Goal: Task Accomplishment & Management: Complete application form

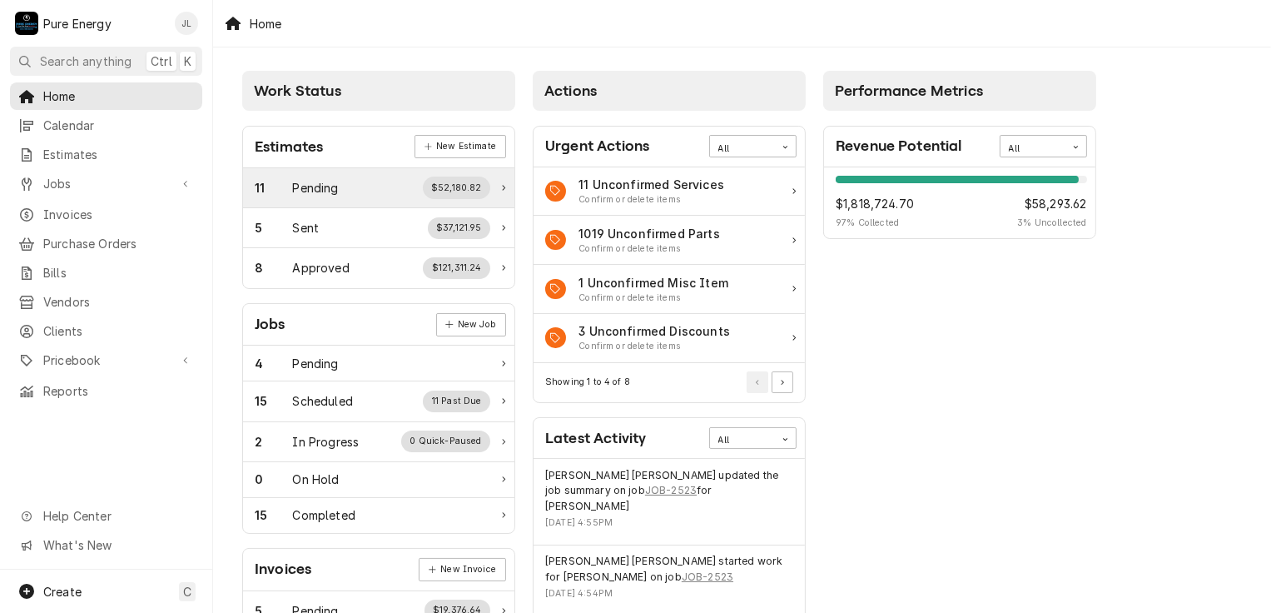
scroll to position [166, 0]
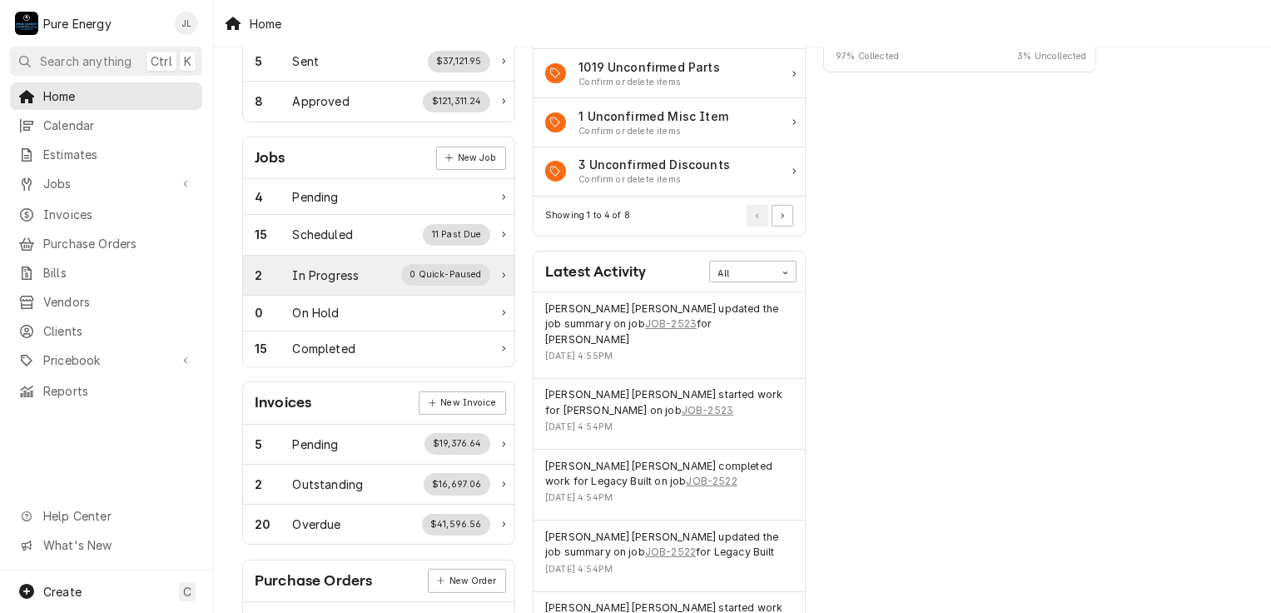
click at [322, 278] on div "In Progress" at bounding box center [326, 274] width 67 height 17
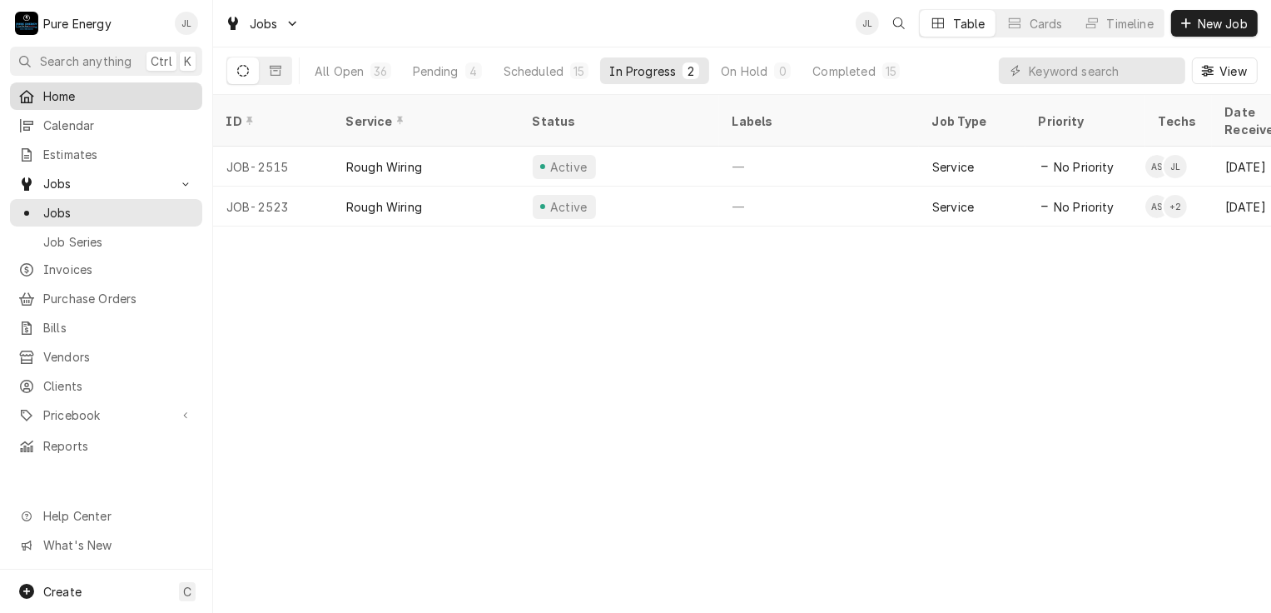
click at [87, 92] on span "Home" at bounding box center [118, 95] width 151 height 17
click at [144, 92] on span "Home" at bounding box center [118, 95] width 151 height 17
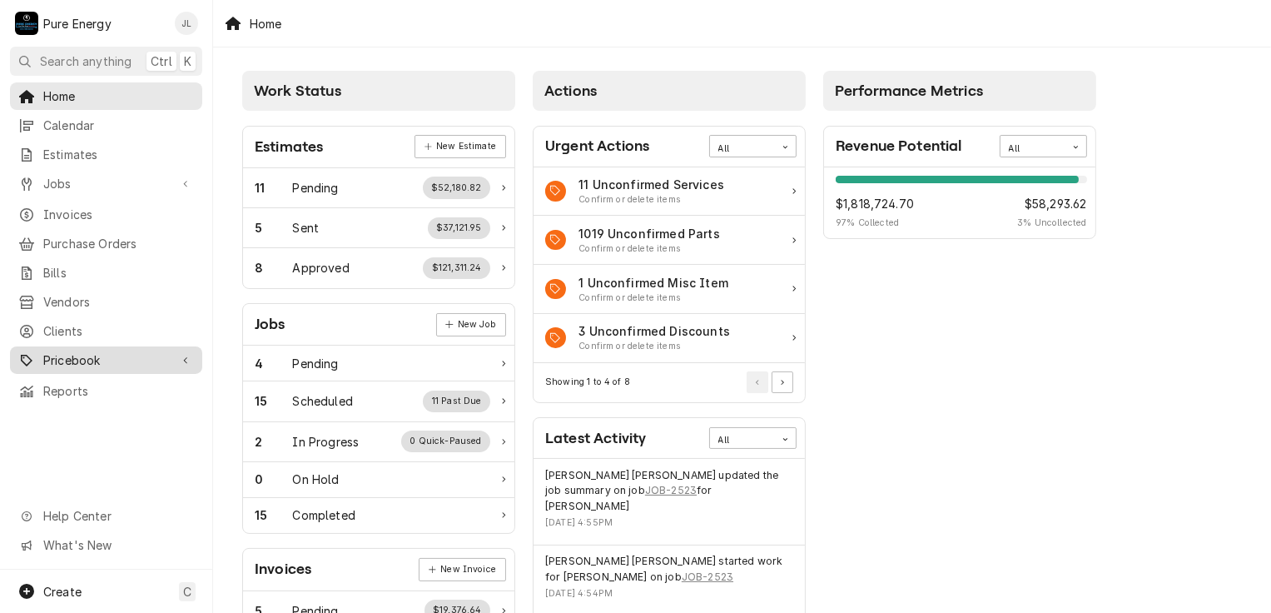
click at [92, 351] on span "Pricebook" at bounding box center [106, 359] width 126 height 17
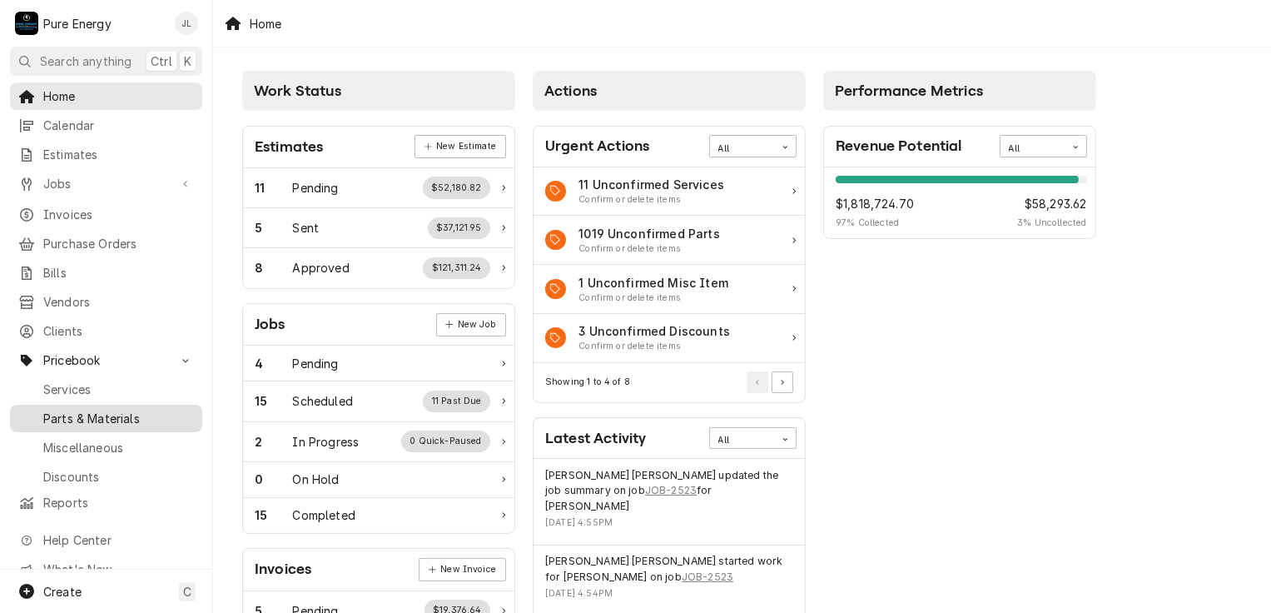
click at [85, 409] on span "Parts & Materials" at bounding box center [118, 417] width 151 height 17
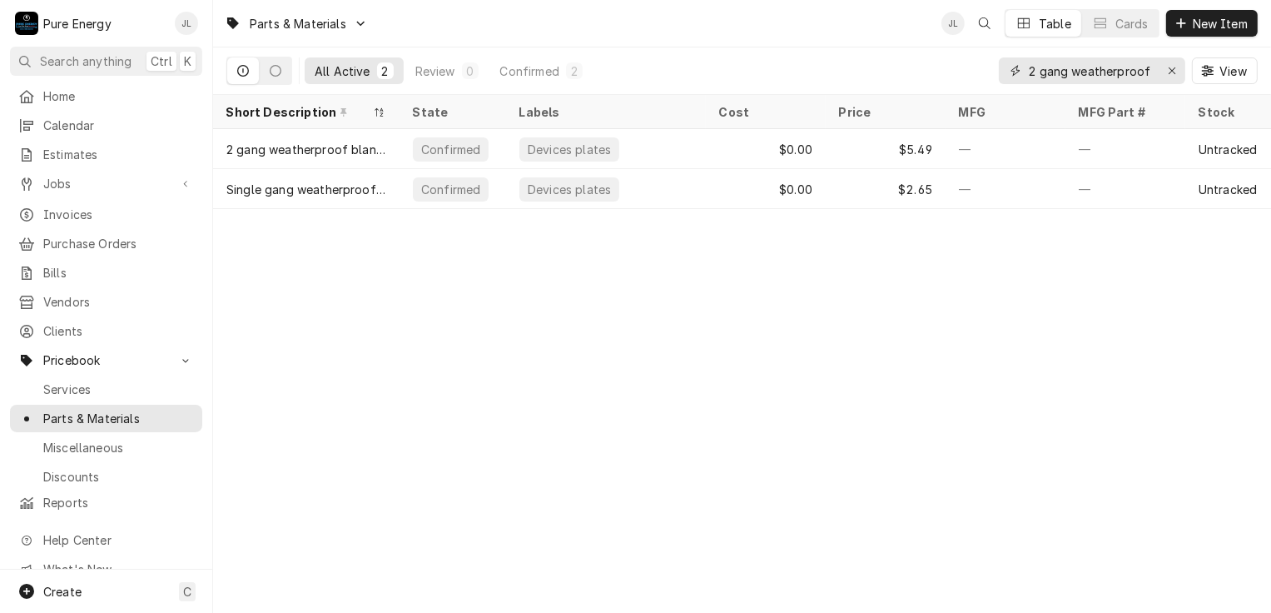
click at [1149, 71] on input "2 gang weatherproof blank" at bounding box center [1091, 70] width 125 height 27
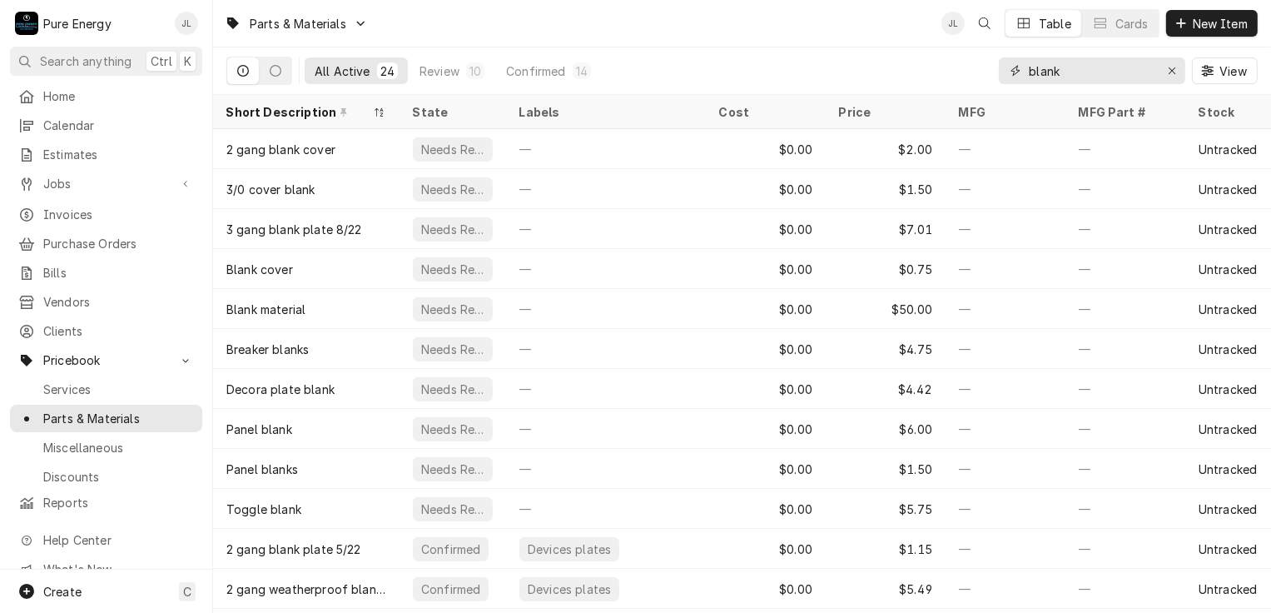
click at [1090, 72] on input "blank" at bounding box center [1091, 70] width 125 height 27
type input "b"
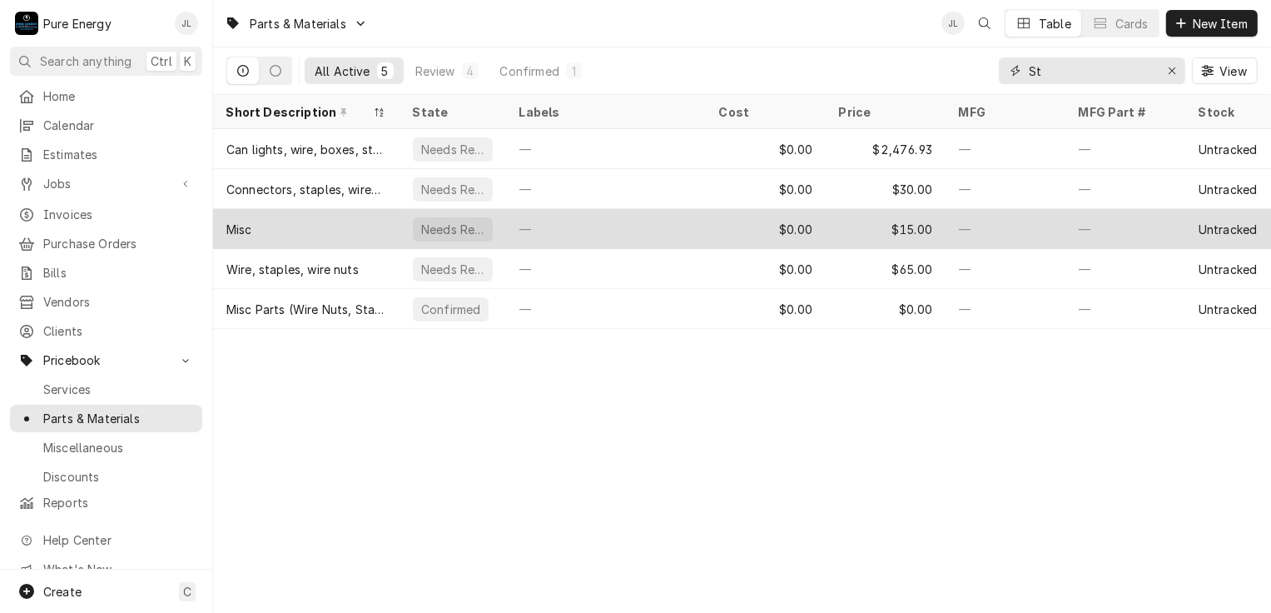
type input "S"
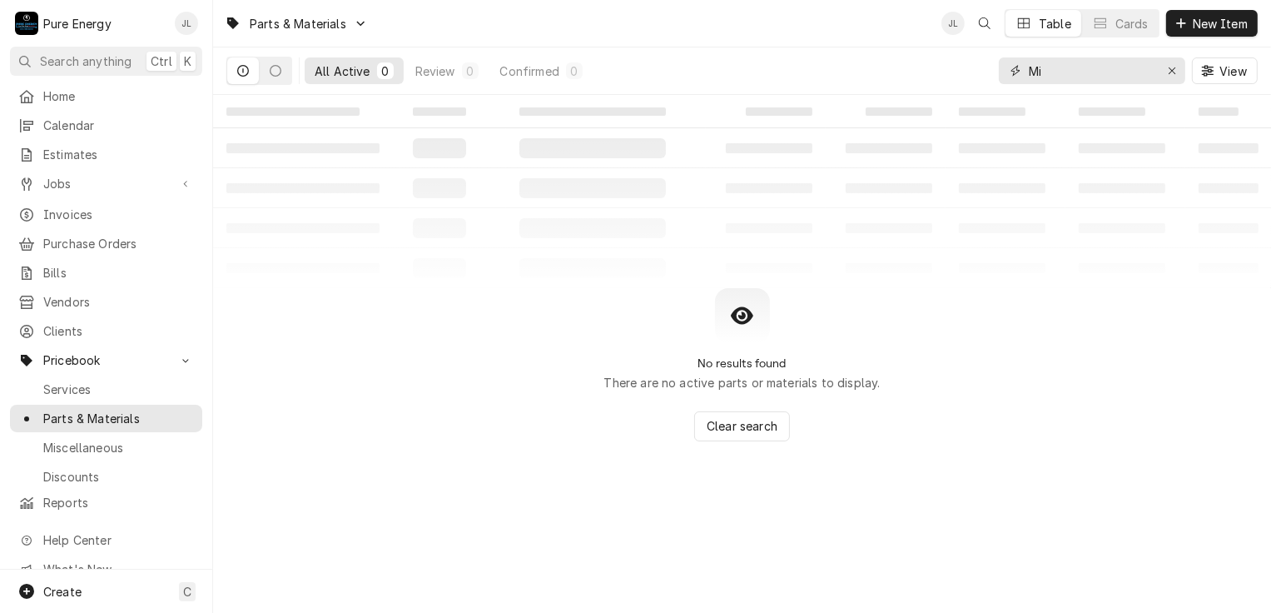
type input "M"
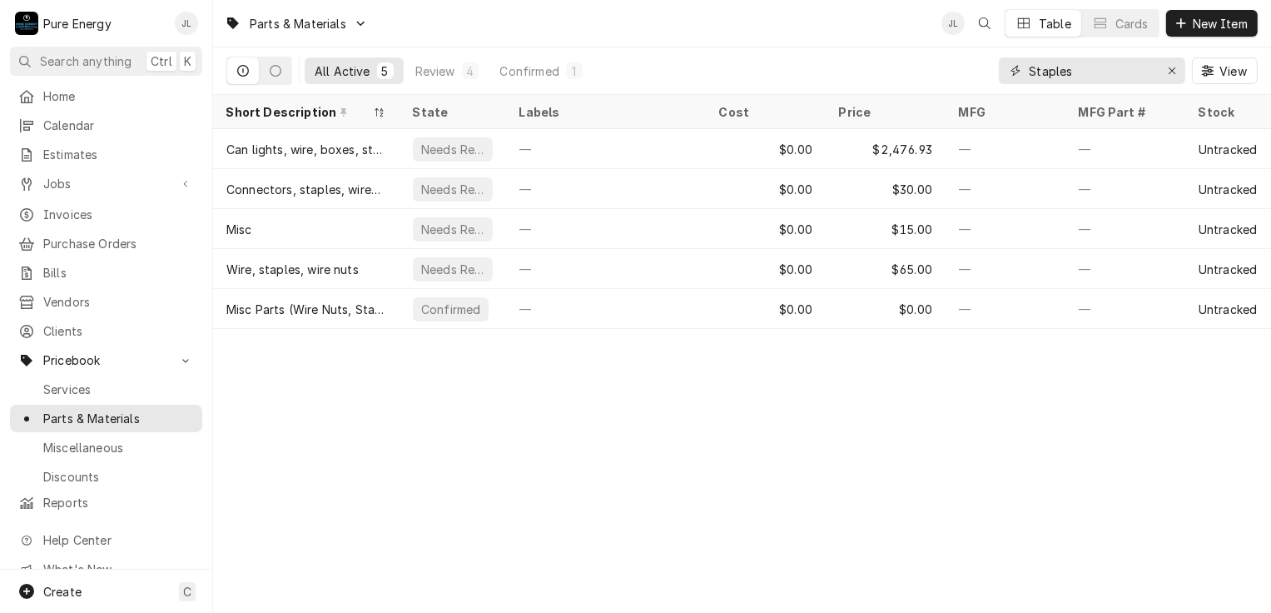
type input "Staples"
click at [82, 95] on span "Home" at bounding box center [118, 95] width 151 height 17
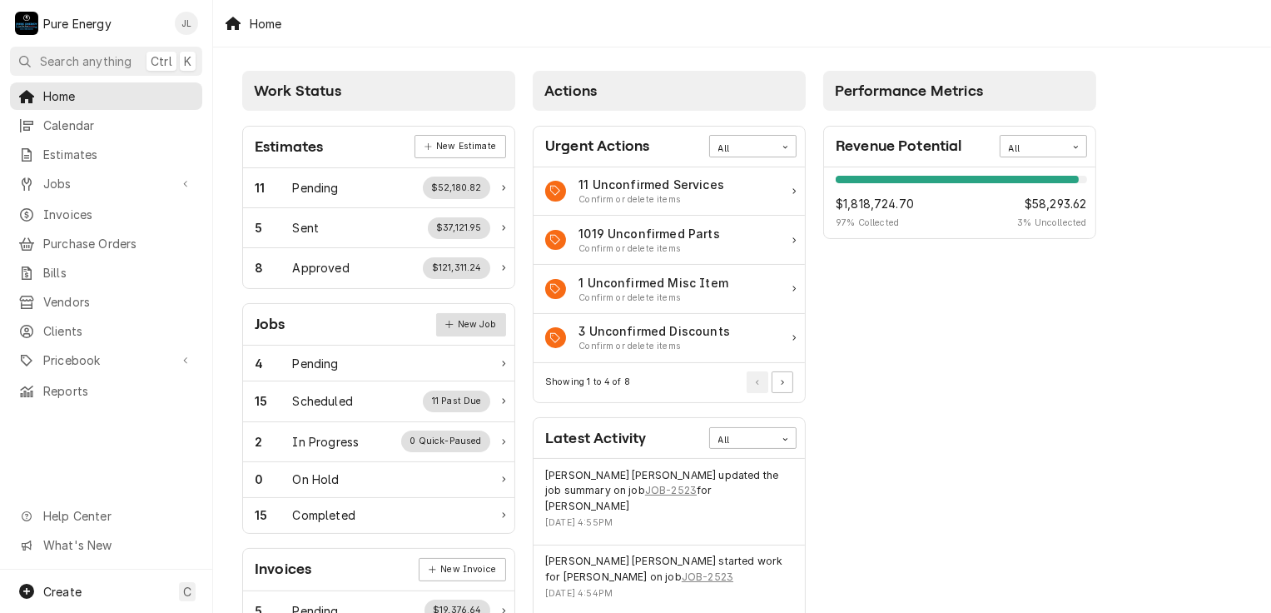
click at [473, 321] on link "New Job" at bounding box center [471, 324] width 70 height 23
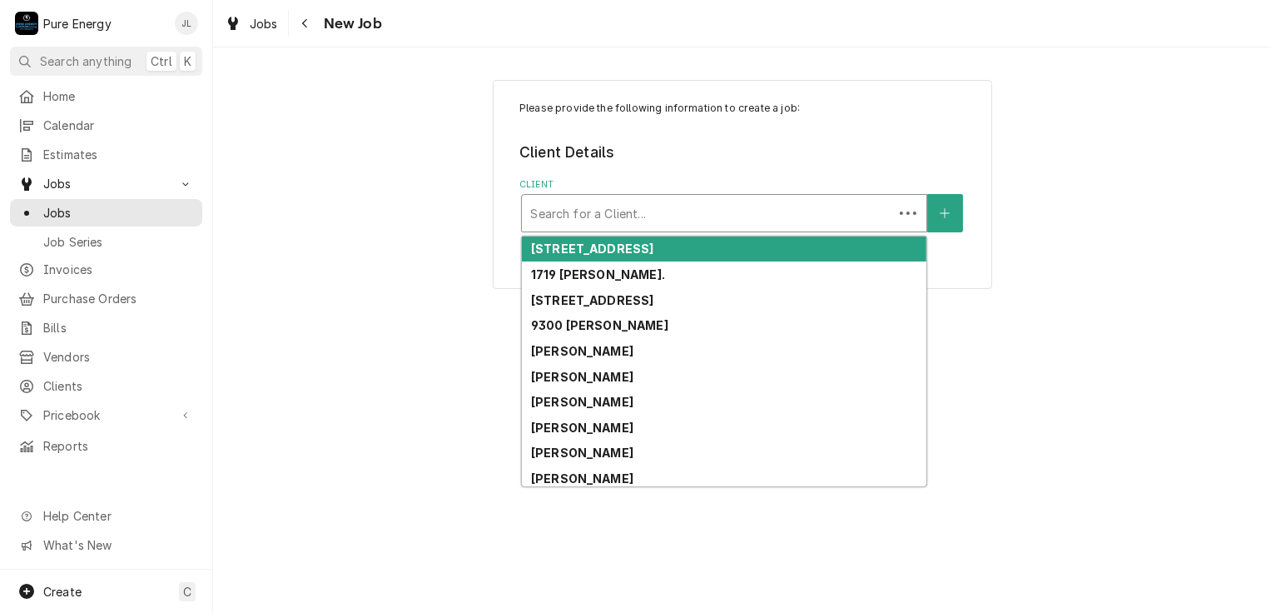
click at [592, 211] on div "Client" at bounding box center [707, 213] width 355 height 30
type input "L"
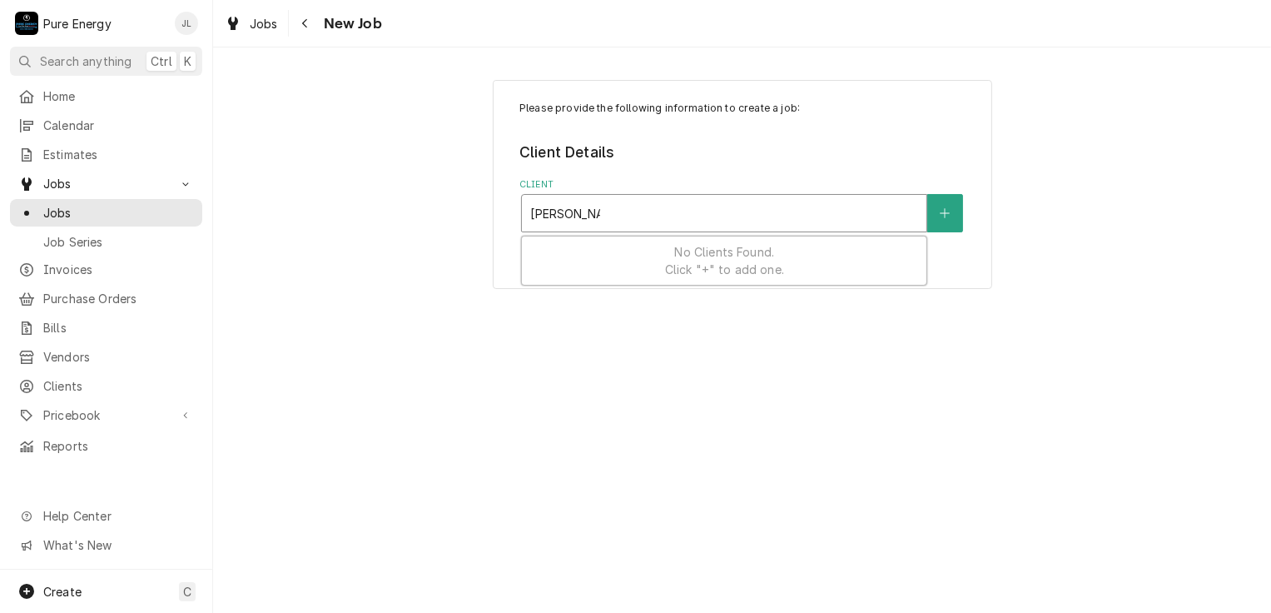
type input "Jose Band"
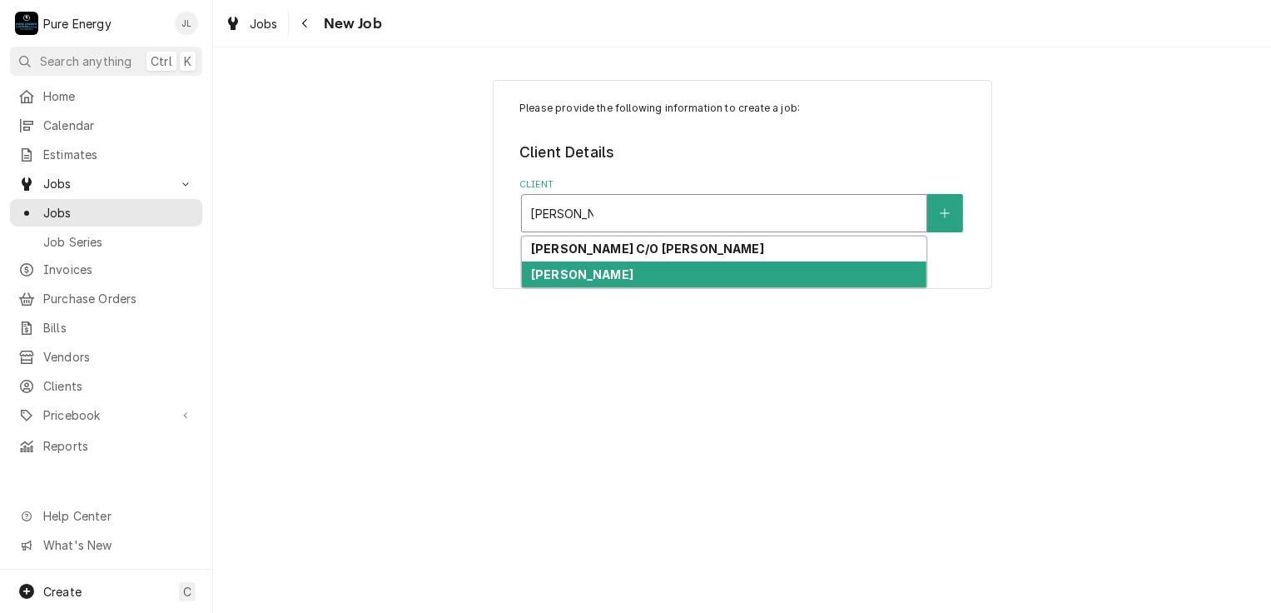
click at [588, 277] on strong "[PERSON_NAME]" at bounding box center [582, 274] width 102 height 14
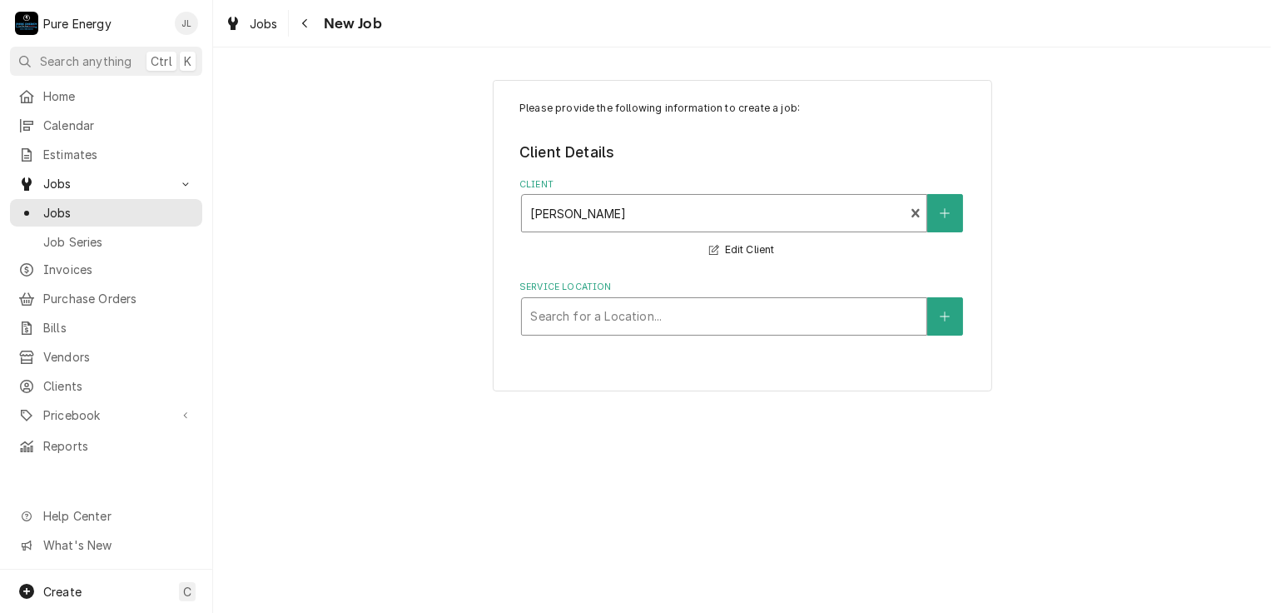
click at [613, 311] on div "Service Location" at bounding box center [724, 316] width 388 height 30
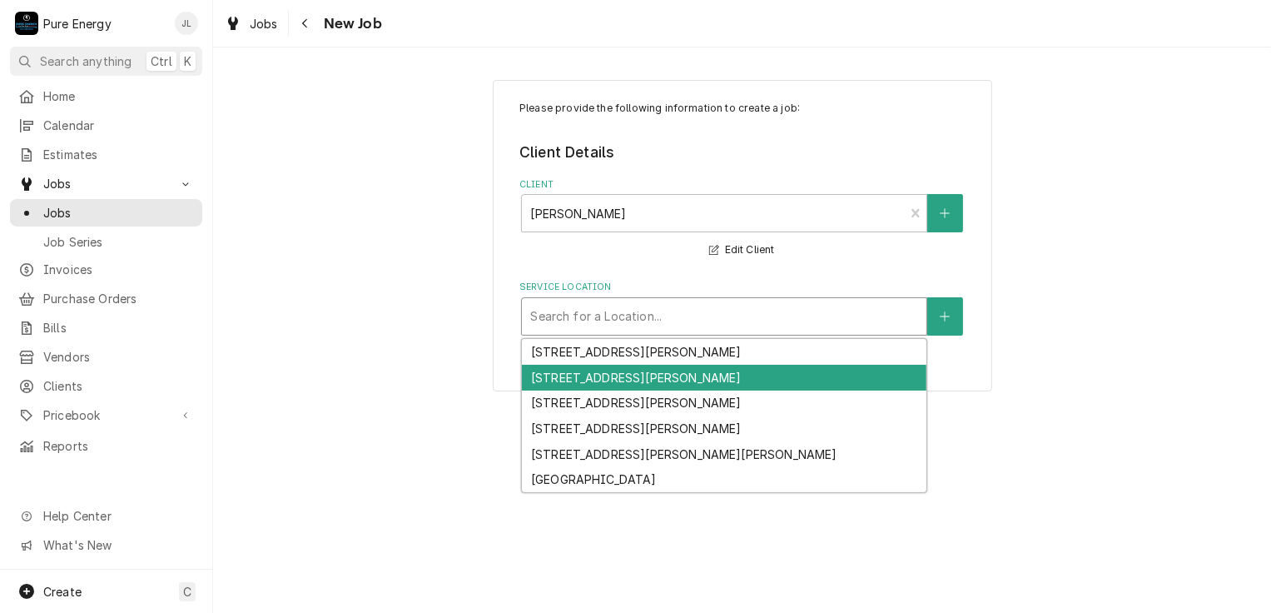
click at [608, 383] on div "[STREET_ADDRESS][PERSON_NAME]" at bounding box center [724, 378] width 404 height 26
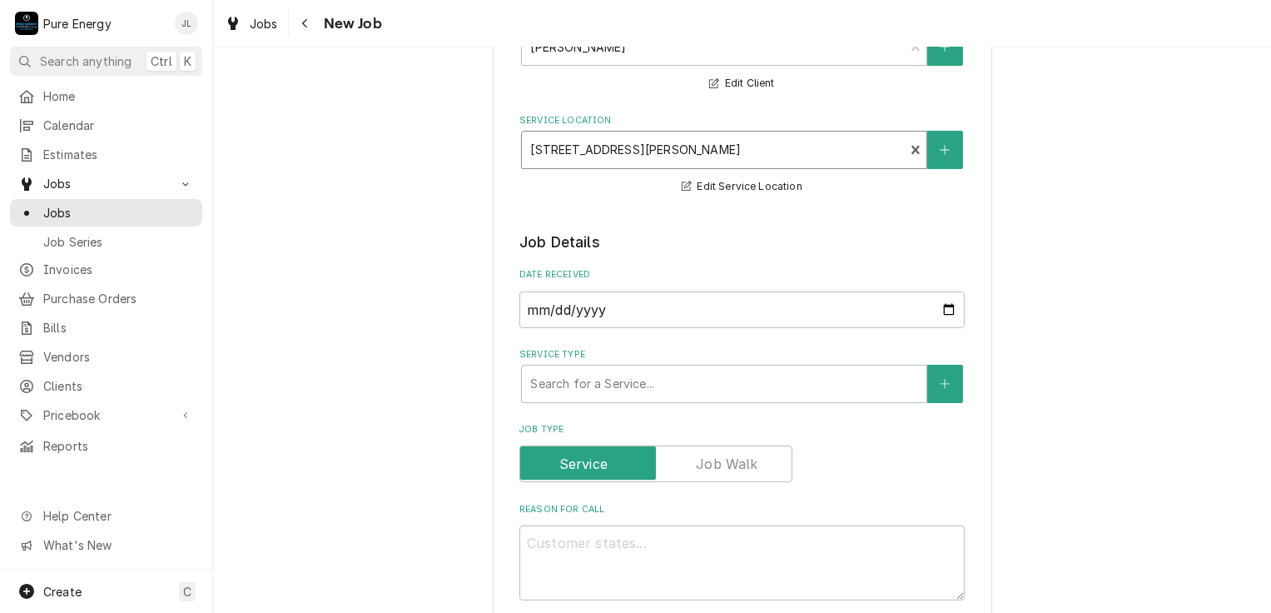
scroll to position [333, 0]
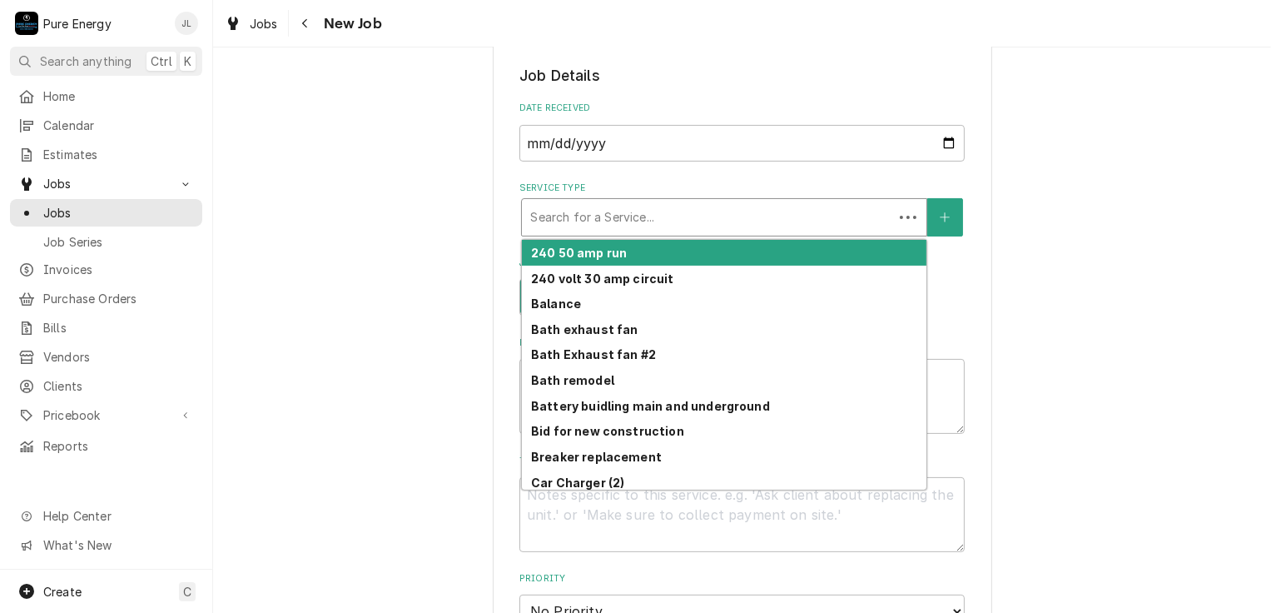
click at [605, 204] on div "Service Type" at bounding box center [707, 217] width 355 height 30
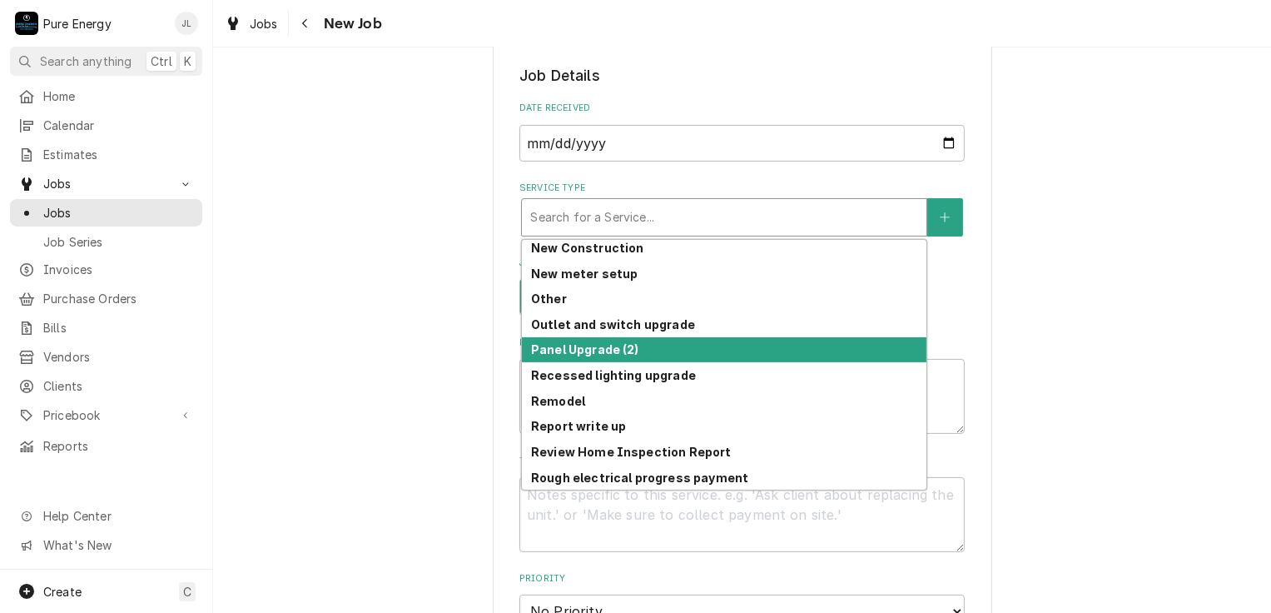
scroll to position [1125, 0]
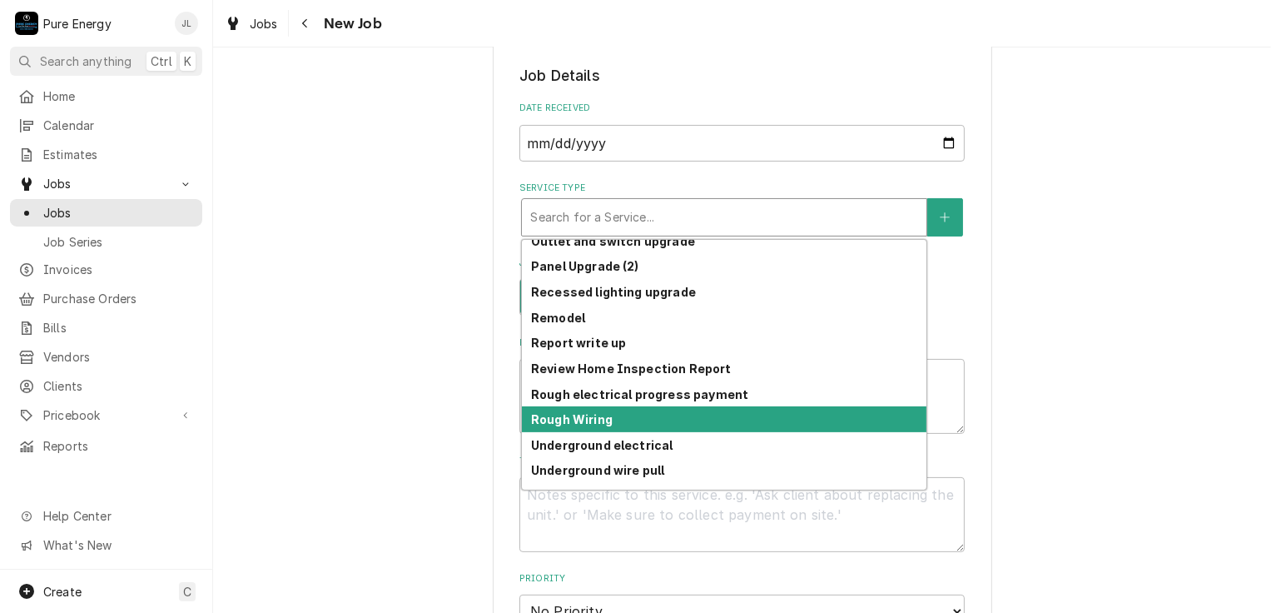
click at [587, 423] on strong "Rough Wiring" at bounding box center [572, 419] width 82 height 14
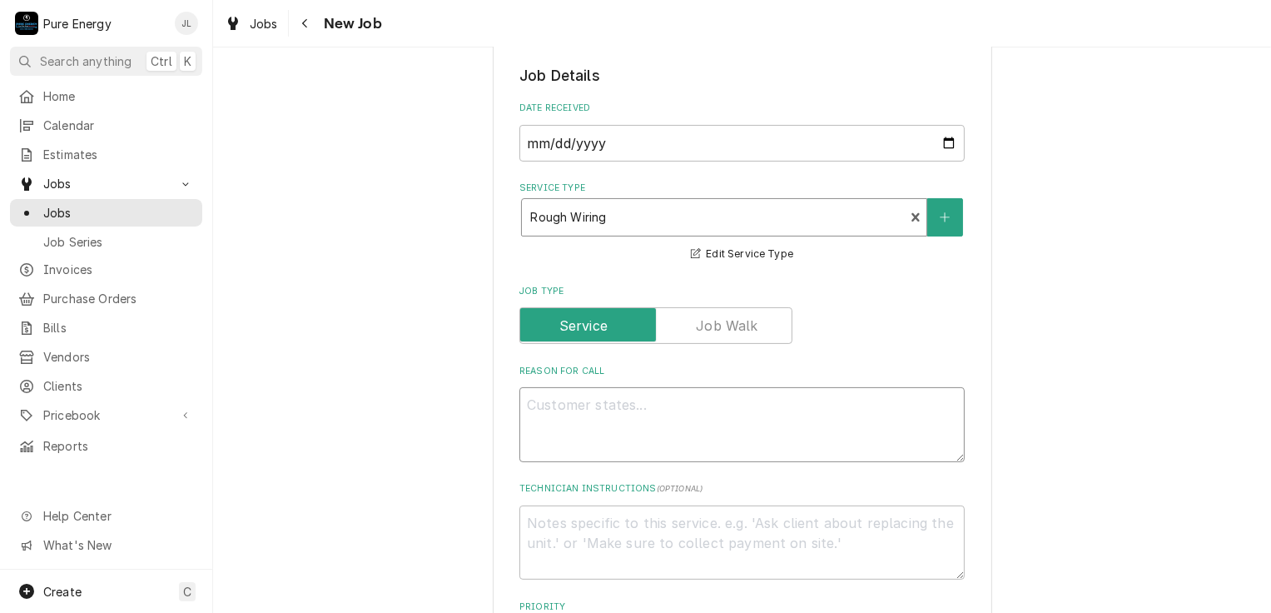
click at [548, 405] on textarea "Reason For Call" at bounding box center [741, 424] width 445 height 75
type textarea "x"
type textarea "F"
type textarea "x"
type textarea "Fi"
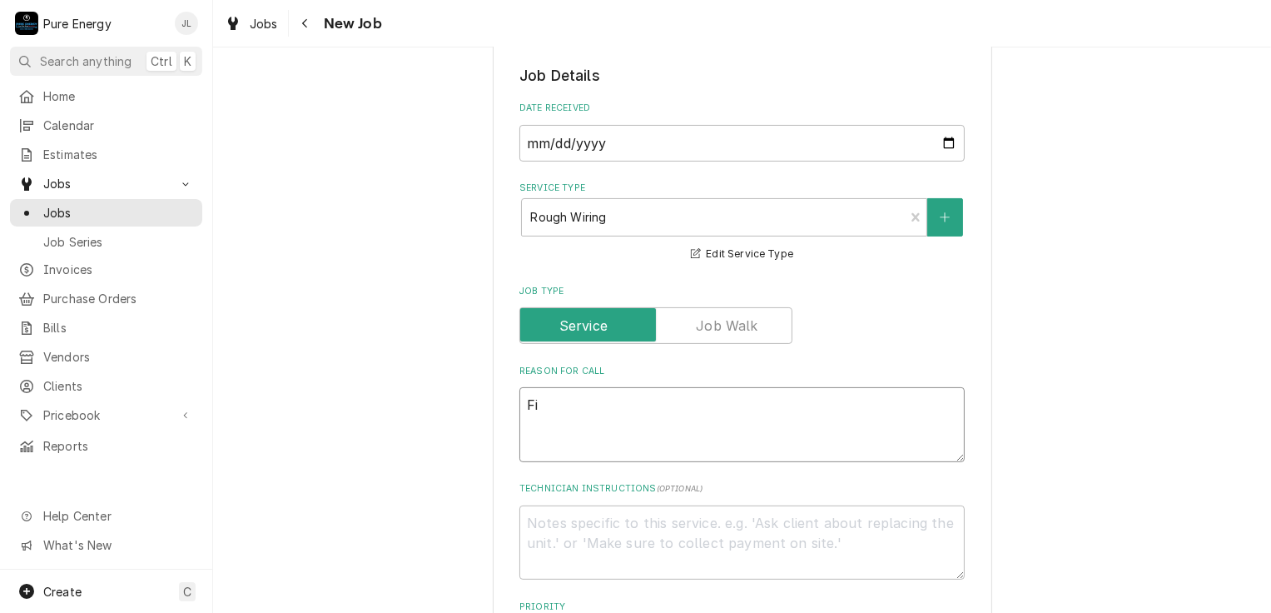
type textarea "x"
type textarea "Fin"
type textarea "x"
type textarea "Fini"
type textarea "x"
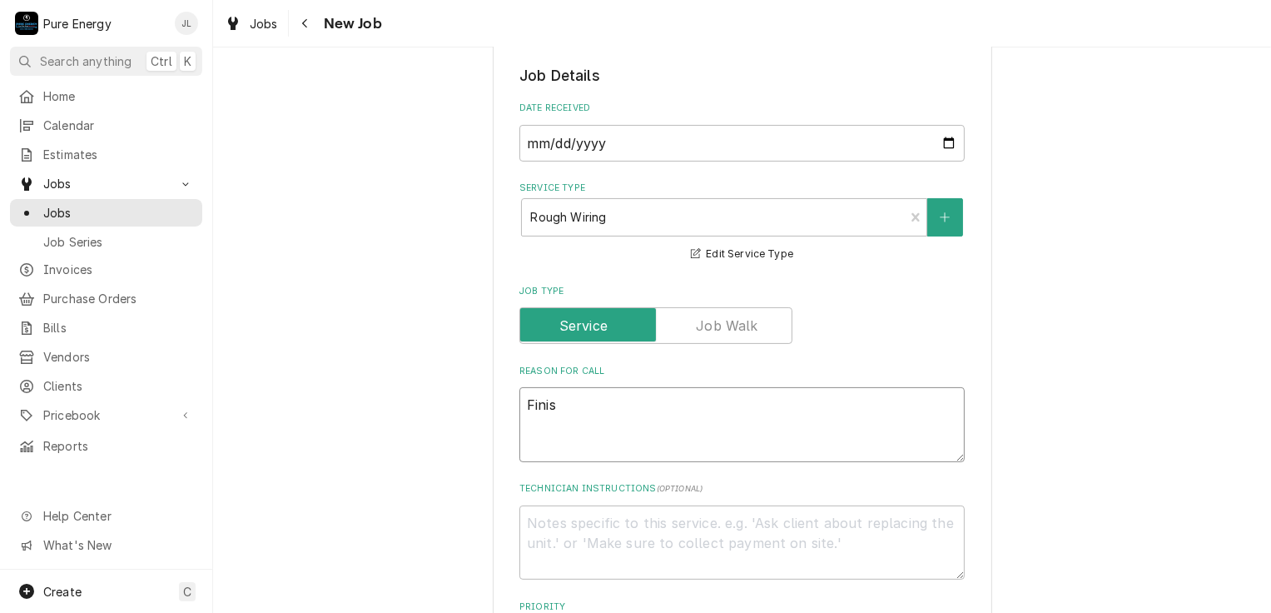
type textarea "Finish"
type textarea "x"
type textarea "Finish"
type textarea "x"
type textarea "Finish t"
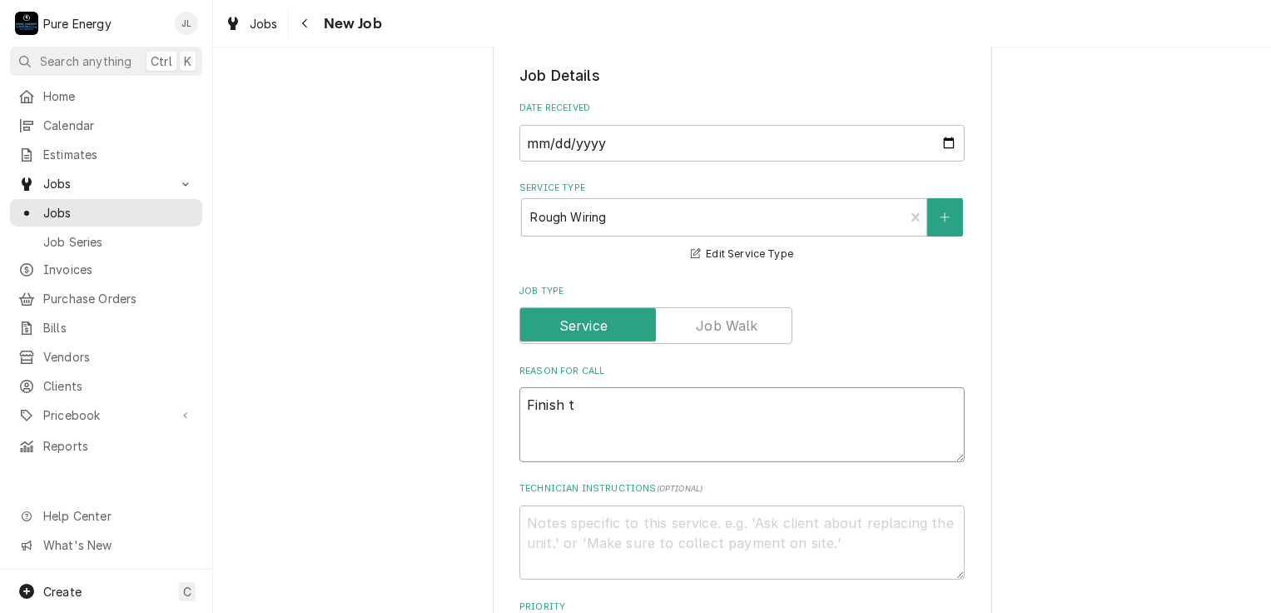
type textarea "x"
type textarea "Finish th"
type textarea "x"
type textarea "Finish the"
type textarea "x"
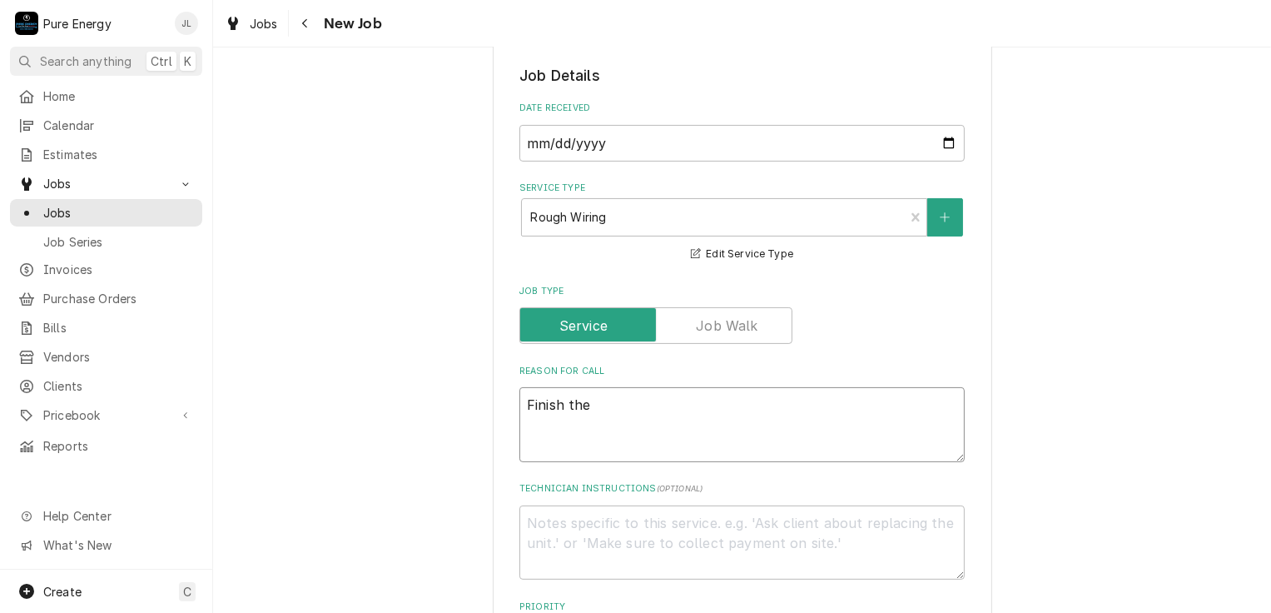
type textarea "Finish the"
type textarea "x"
type textarea "Finish the r"
type textarea "x"
type textarea "Finish the re"
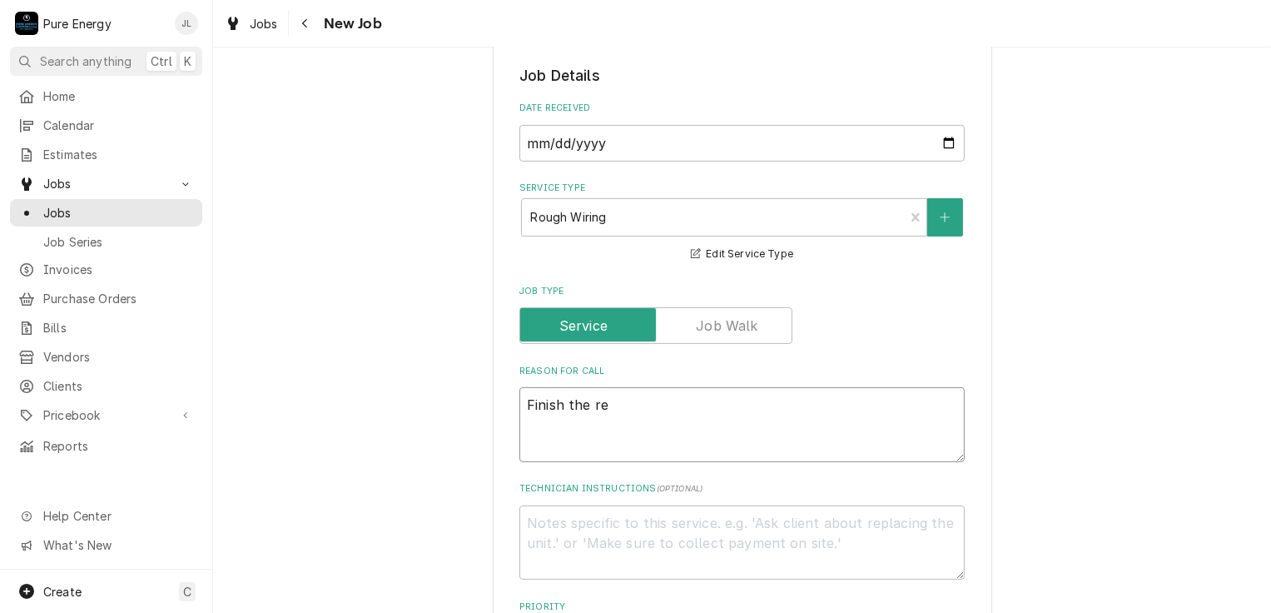
type textarea "x"
type textarea "Finish the rem"
type textarea "x"
type textarea "Finish the remai"
type textarea "x"
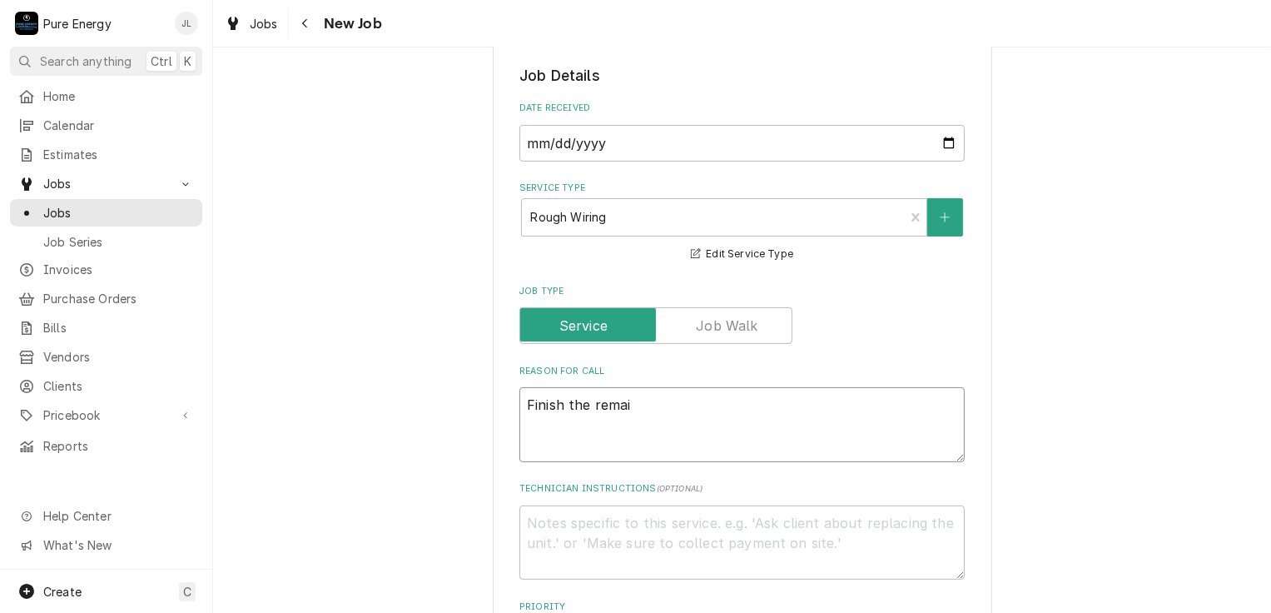
type textarea "Finish the remain"
type textarea "x"
type textarea "Finish the remaini"
type textarea "x"
type textarea "Finish the remainin"
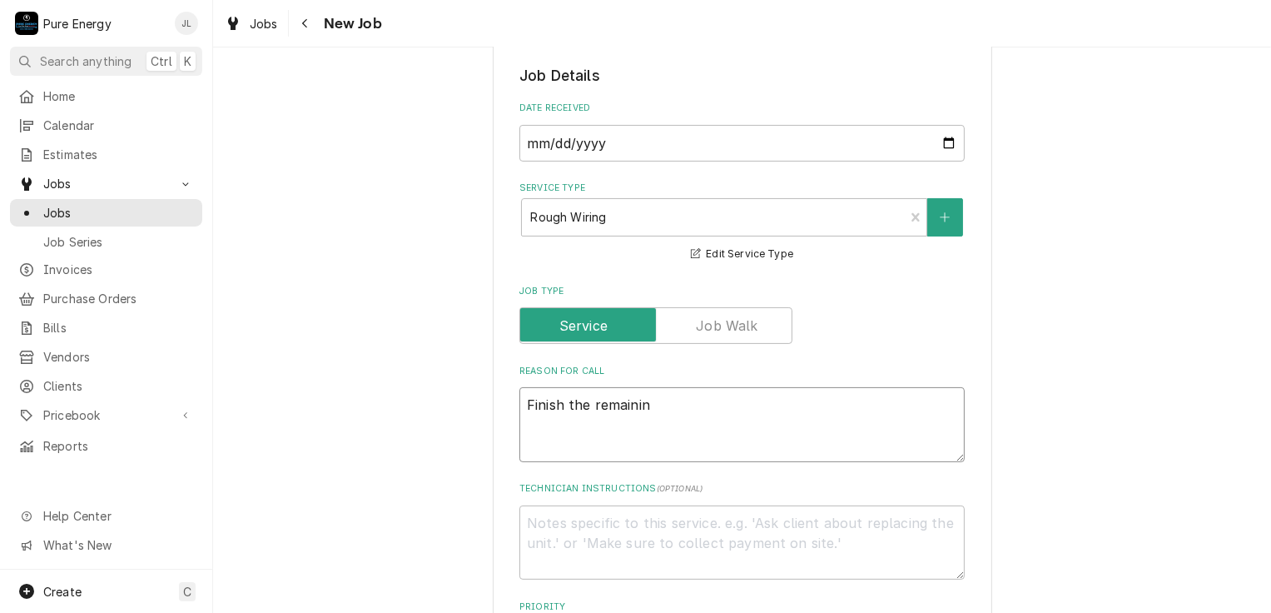
type textarea "x"
type textarea "Finish the remaining"
type textarea "x"
type textarea "Finish the remaining"
type textarea "x"
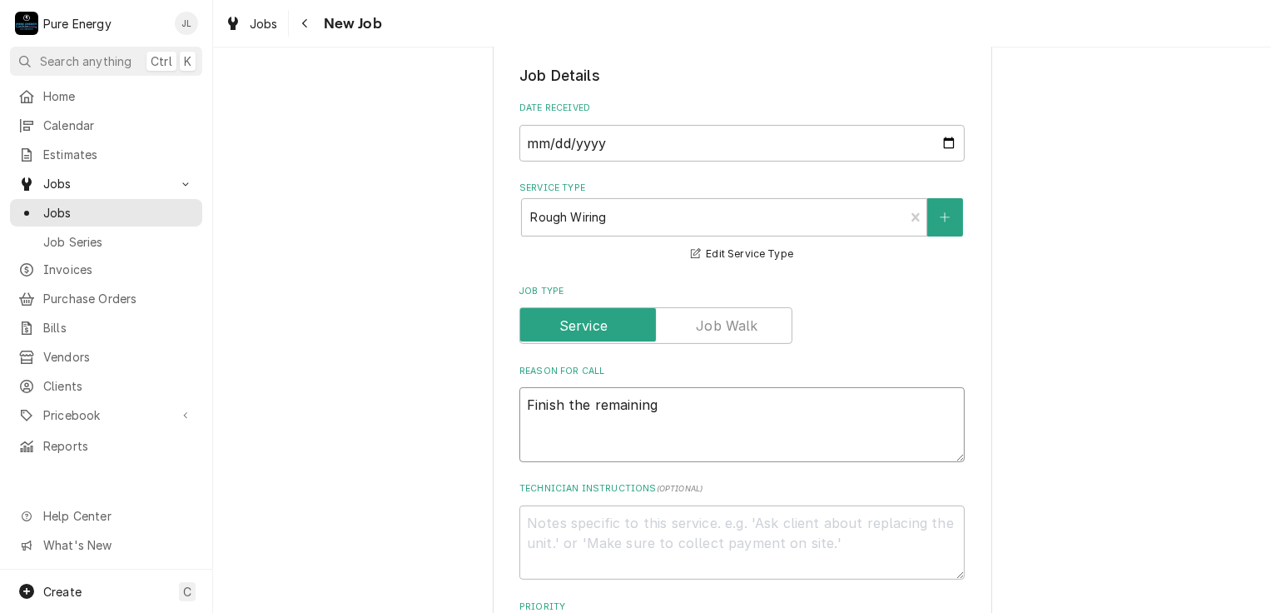
type textarea "Finish the remaining r"
type textarea "x"
type textarea "Finish the remaining ru"
type textarea "x"
type textarea "Finish the remaining run"
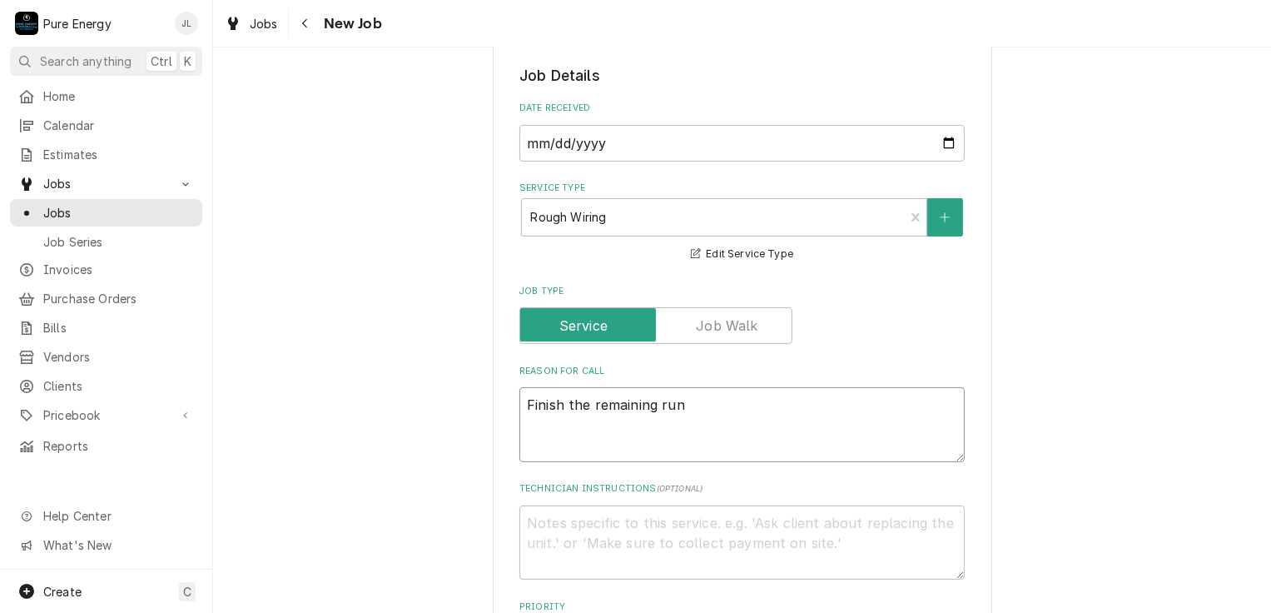
type textarea "x"
type textarea "Finish the remaining runs"
type textarea "x"
type textarea "Finish the remaining runs"
type textarea "x"
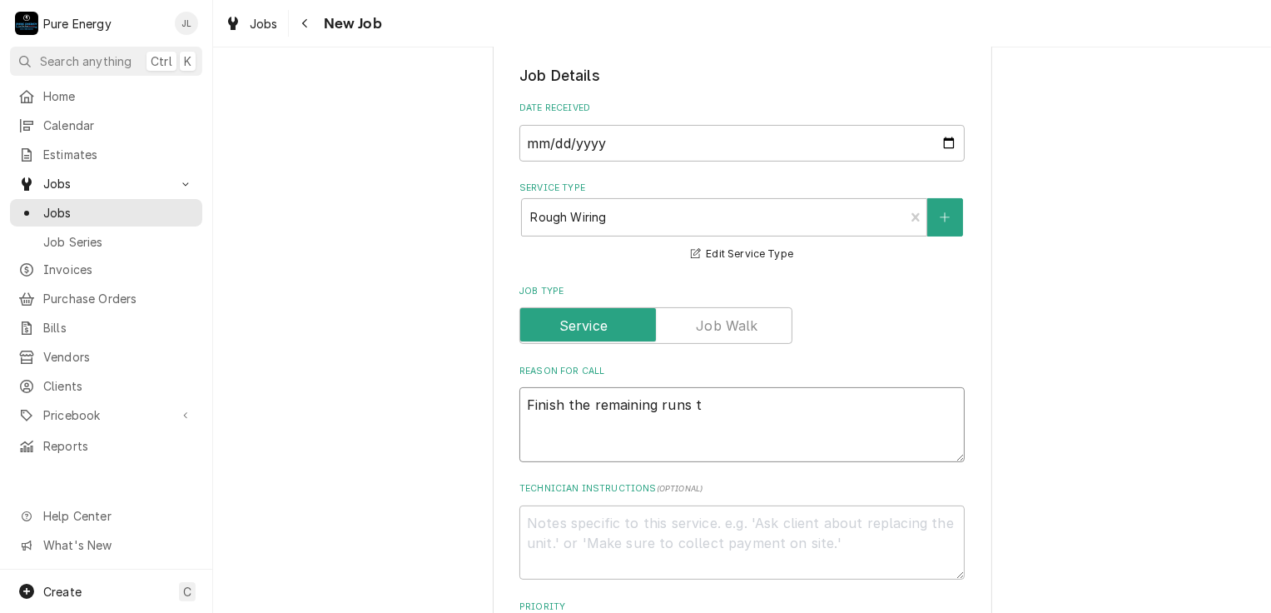
type textarea "Finish the remaining runs th"
type textarea "x"
type textarea "Finish the remaining runs tha"
type textarea "x"
type textarea "Finish the remaining runs that"
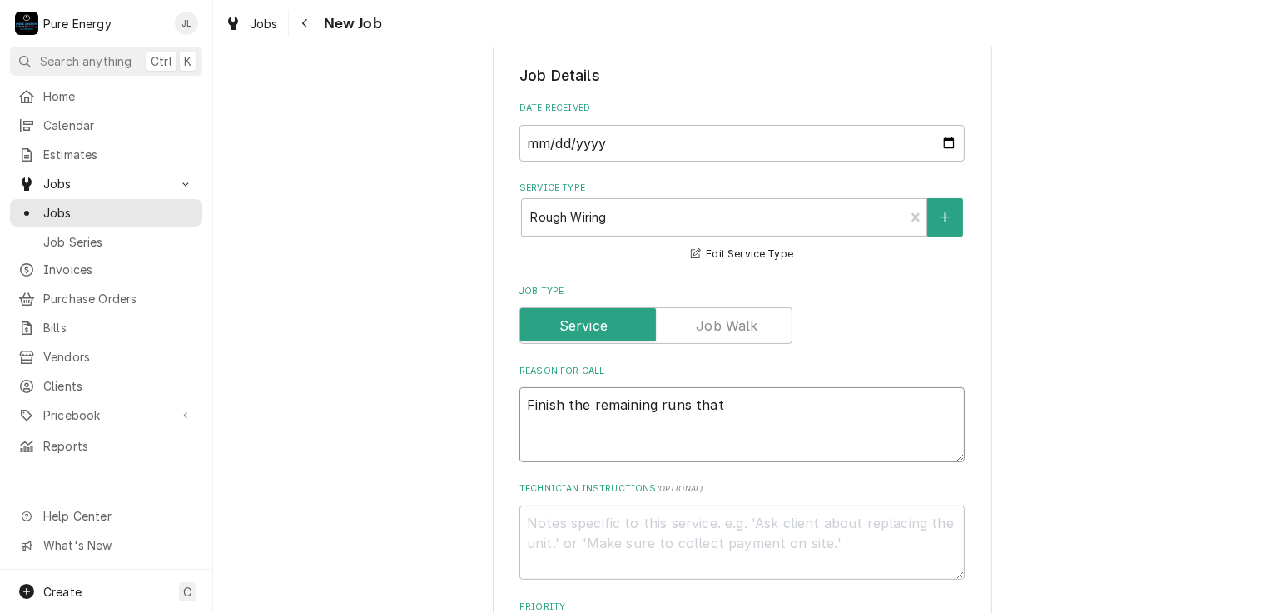
type textarea "x"
type textarea "Finish the remaining runs that n"
type textarea "x"
type textarea "Finish the remaining runs that ne"
type textarea "x"
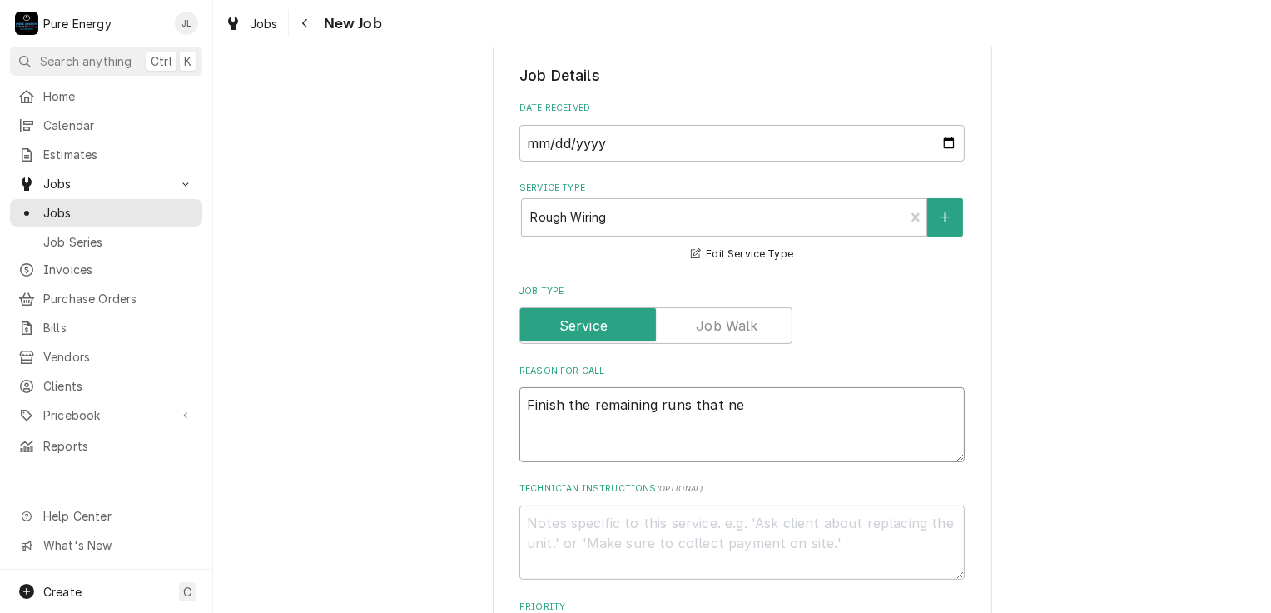
type textarea "Finish the remaining runs that nee"
type textarea "x"
type textarea "Finish the remaining runs that need"
type textarea "x"
type textarea "Finish the remaining runs that need"
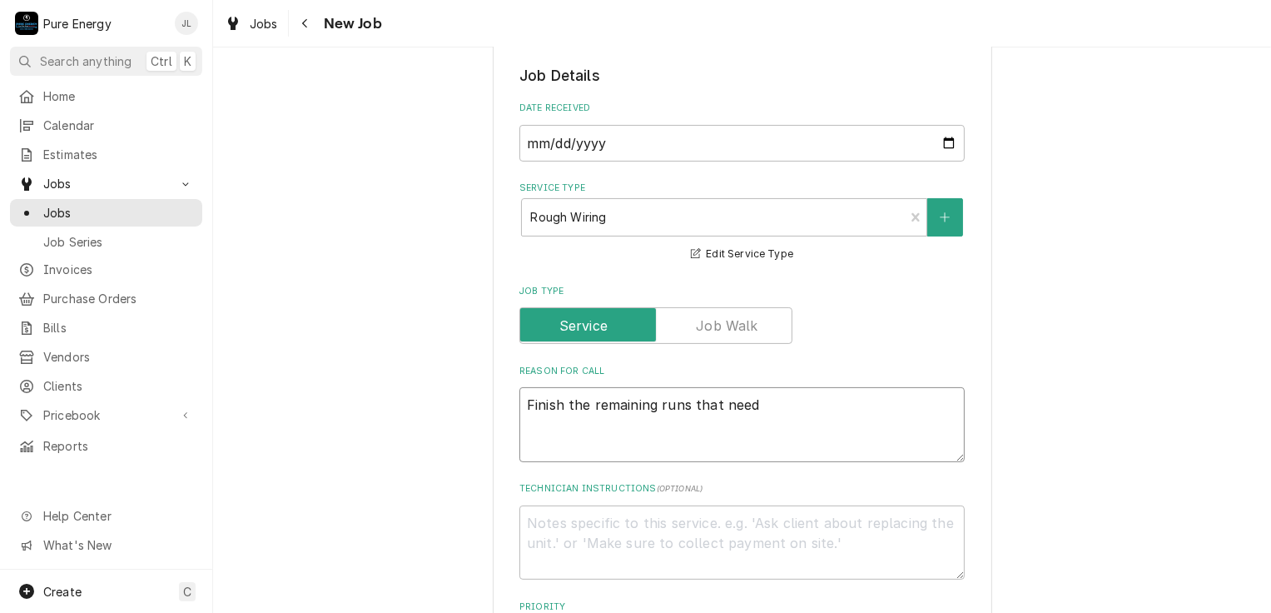
type textarea "x"
type textarea "Finish the remaining runs that need to"
type textarea "x"
type textarea "Finish the remaining runs that need to"
type textarea "x"
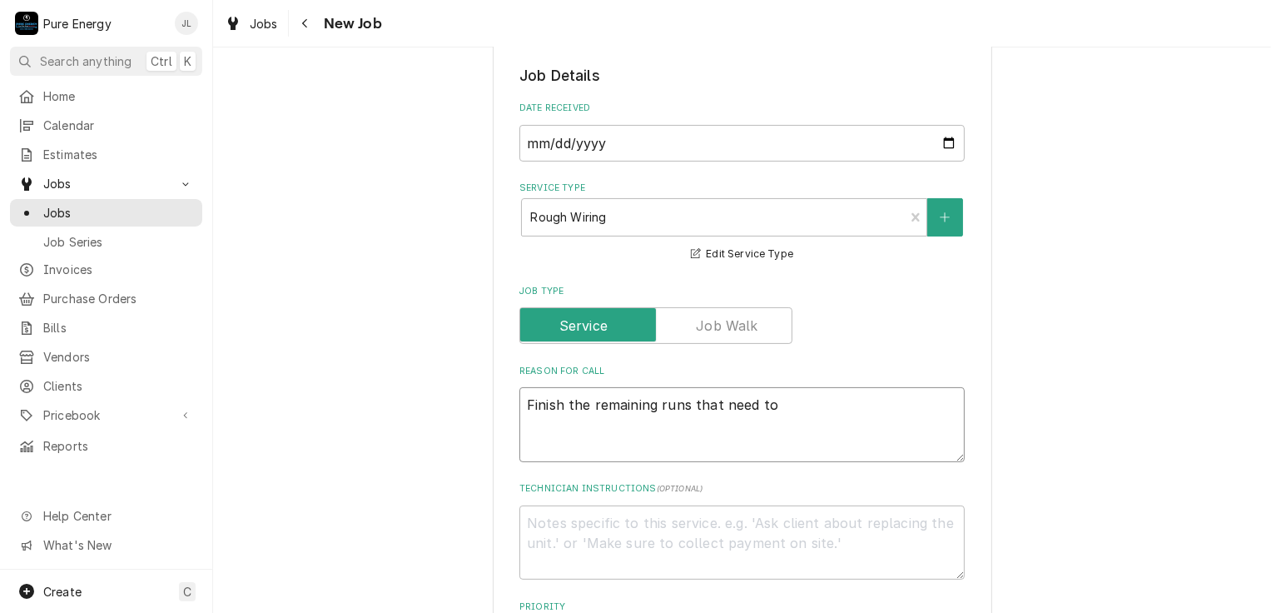
type textarea "Finish the remaining runs that need to b"
type textarea "x"
type textarea "Finish the remaining runs that need to be"
type textarea "x"
type textarea "Finish the remaining runs that need to be"
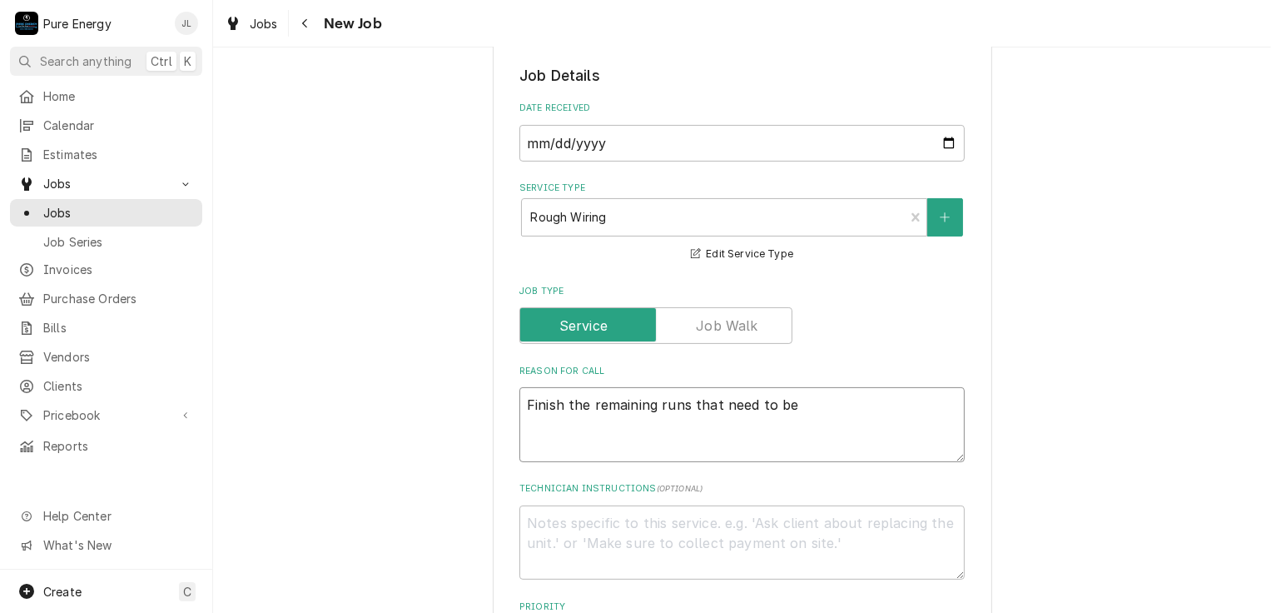
type textarea "x"
type textarea "Finish the remaining runs that need to be co"
type textarea "x"
type textarea "Finish the remaining runs that need to be com"
type textarea "x"
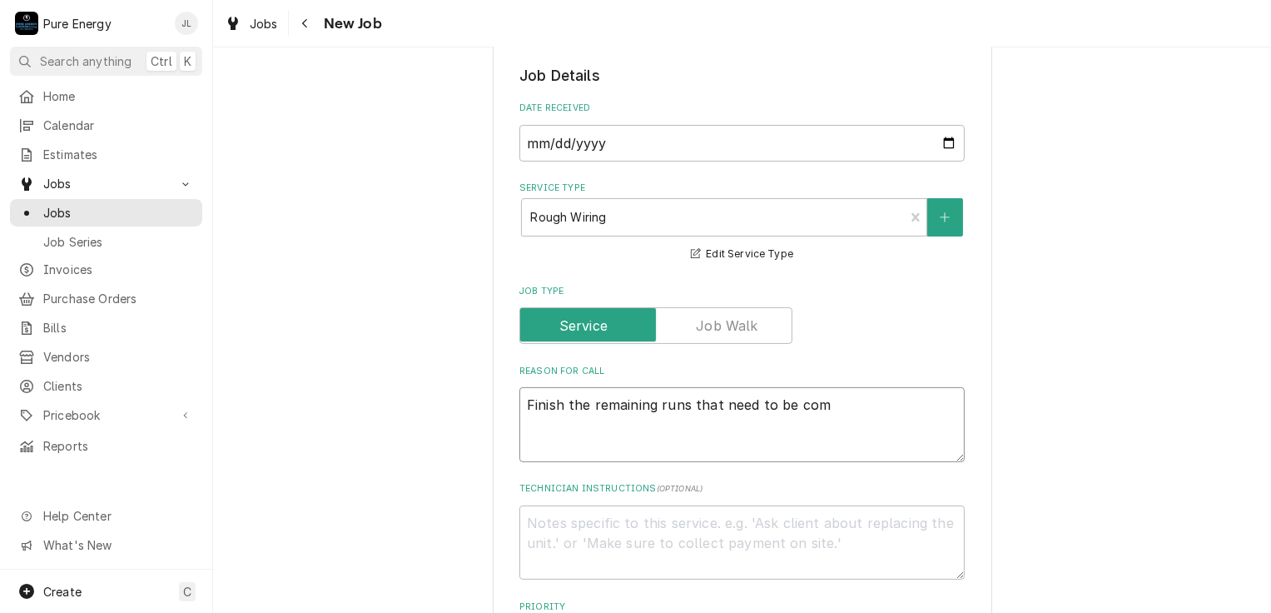
type textarea "Finish the remaining runs that need to be comp"
type textarea "x"
type textarea "Finish the remaining runs that need to be compl"
type textarea "x"
type textarea "Finish the remaining runs that need to be comple"
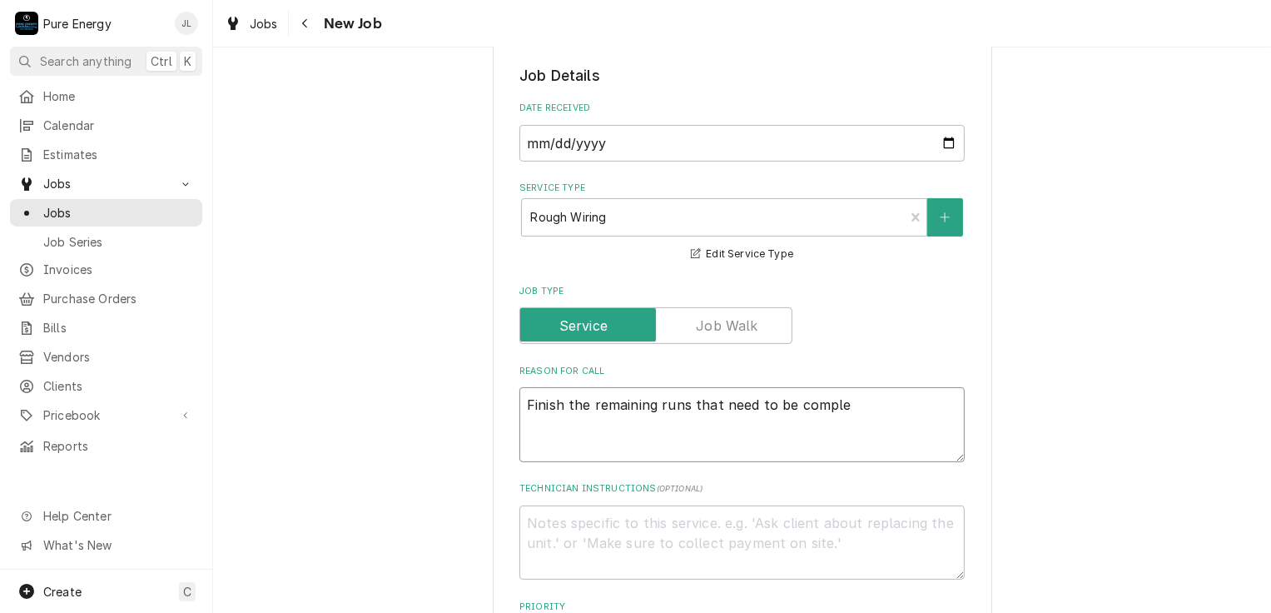
type textarea "x"
type textarea "Finish the remaining runs that need to be complet"
type textarea "x"
type textarea "Finish the remaining runs that need to be complete"
type textarea "x"
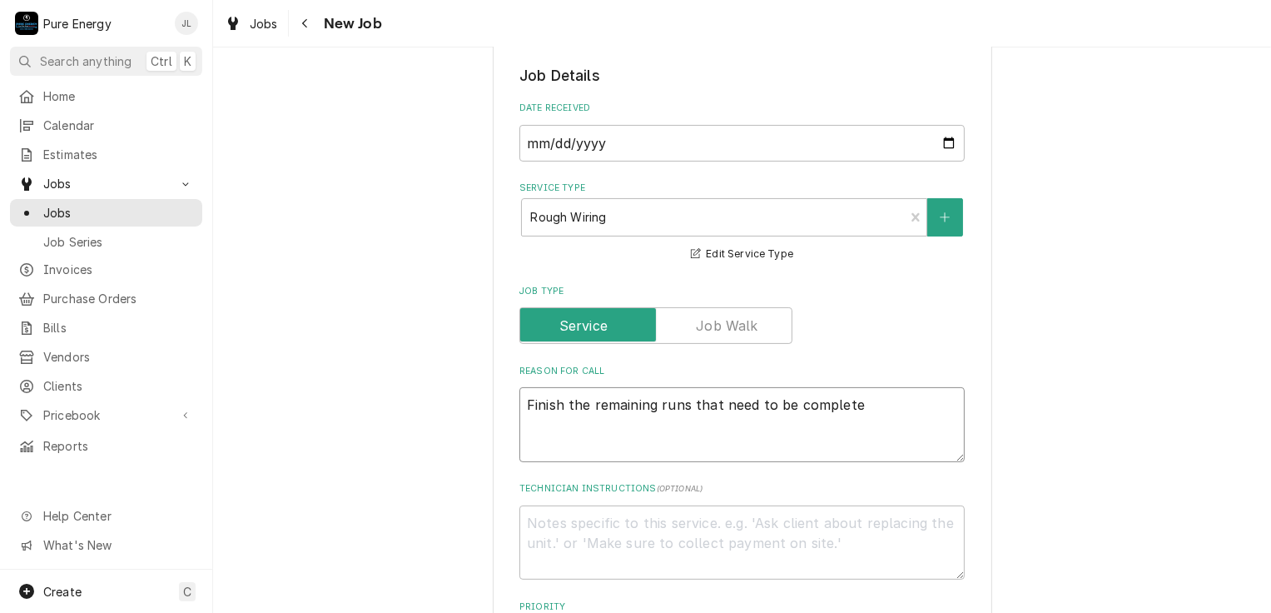
type textarea "Finish the remaining runs that need to be completed"
type textarea "x"
type textarea "Finish the remaining runs that need to be completed."
type textarea "x"
type textarea "Finish the remaining runs that need to be completed."
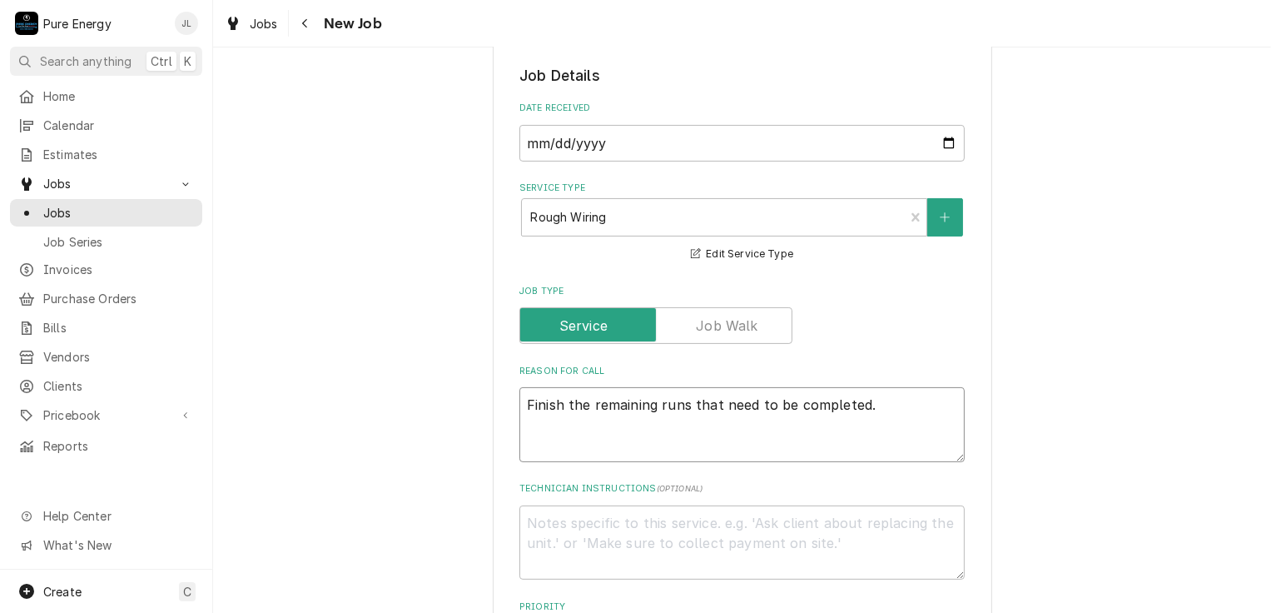
type textarea "x"
type textarea "Finish the remaining runs that need to be completed."
type textarea "x"
type textarea "Finish the remaining runs that need to be completed."
type textarea "x"
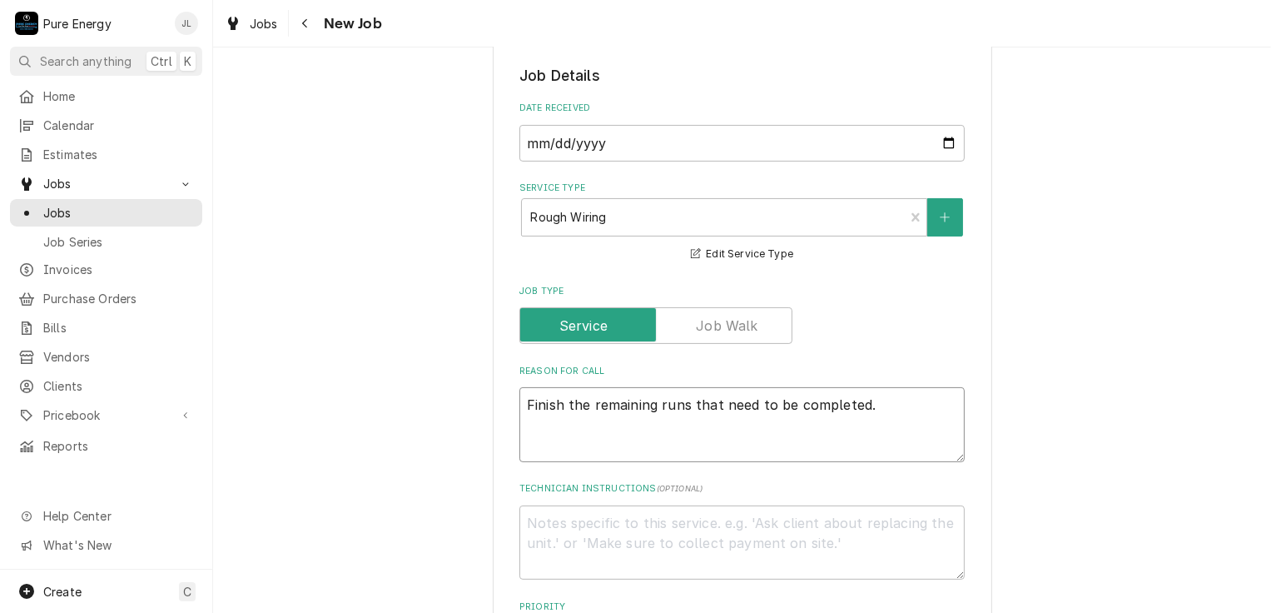
type textarea "Finish the remaining runs that need to be completed. F"
type textarea "x"
type textarea "Finish the remaining runs that need to be completed. Fi"
type textarea "x"
type textarea "Finish the remaining runs that need to be completed. Fin"
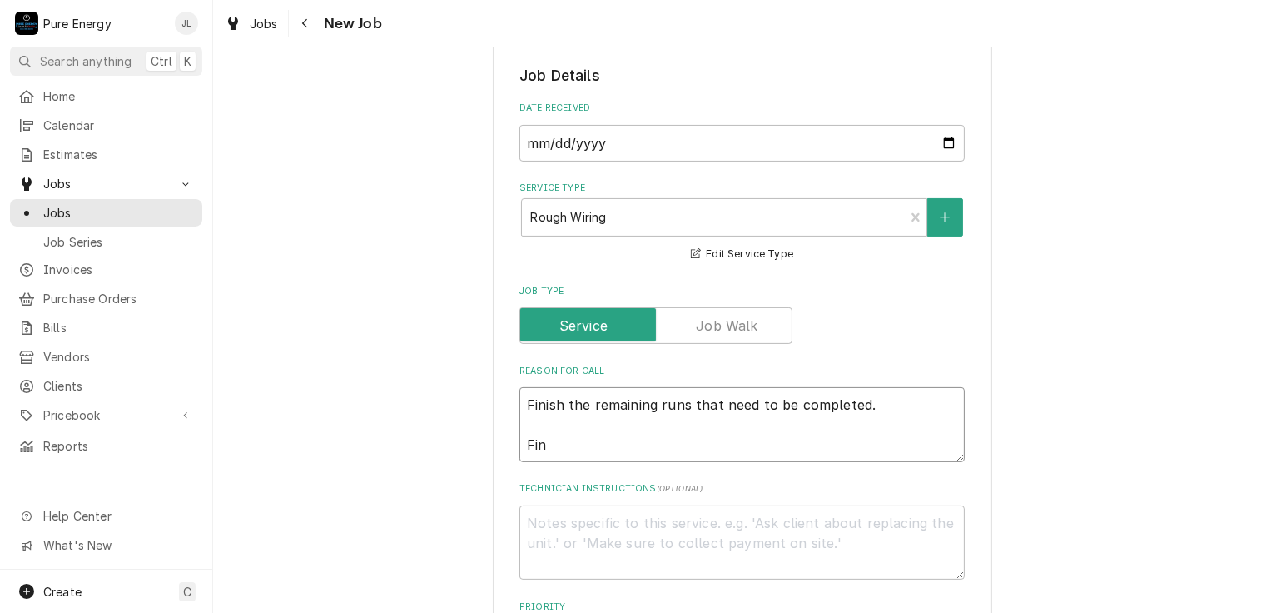
type textarea "x"
type textarea "Finish the remaining runs that need to be completed. Fi"
type textarea "x"
type textarea "Finish the remaining runs that need to be completed. F"
type textarea "x"
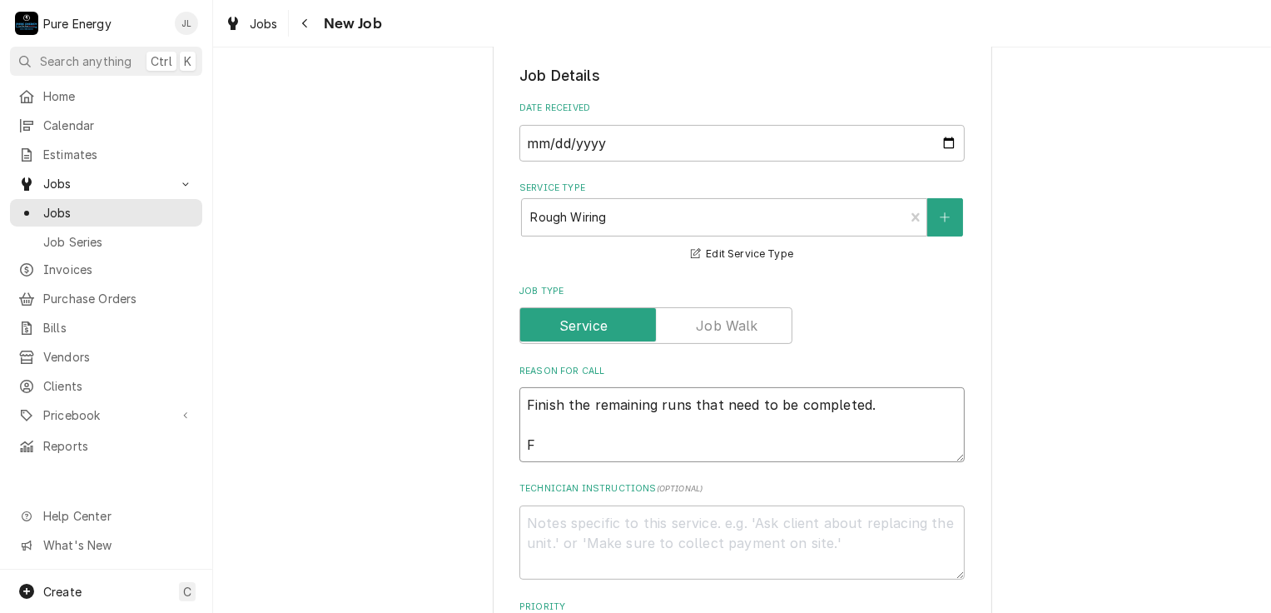
type textarea "Finish the remaining runs that need to be completed."
type textarea "x"
type textarea "Finish the remaining runs that need to be completed. S"
type textarea "x"
type textarea "Finish the remaining runs that need to be completed. St"
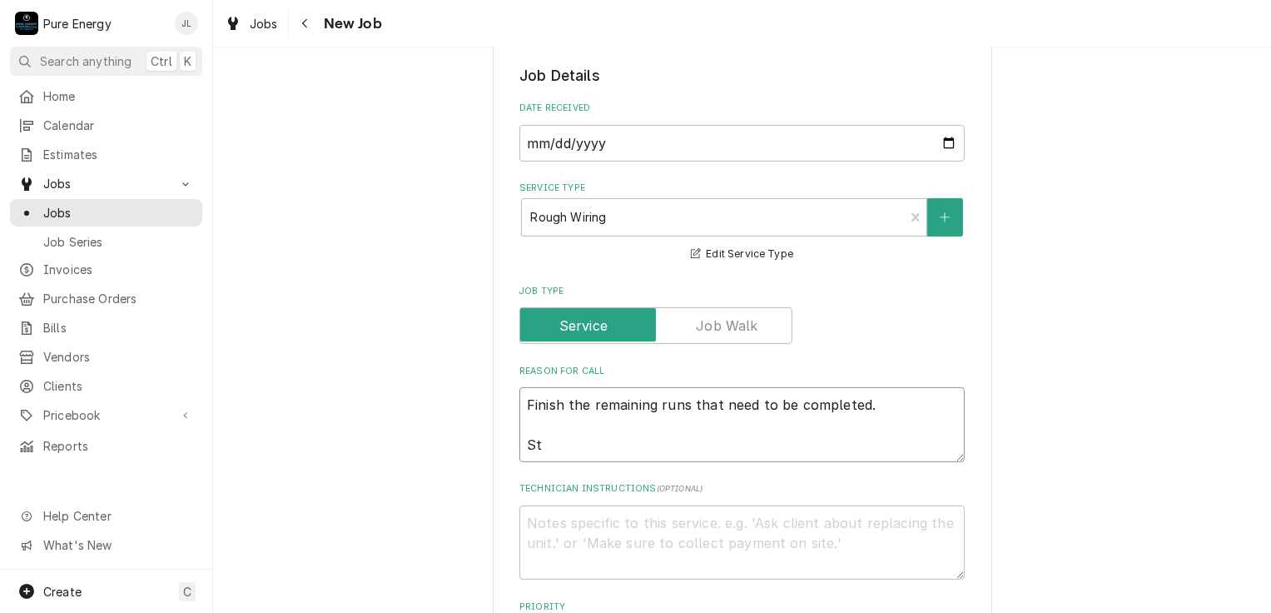
type textarea "x"
type textarea "Finish the remaining runs that need to be completed. Sta"
type textarea "x"
type textarea "Finish the remaining runs that need to be completed. Stab"
type textarea "x"
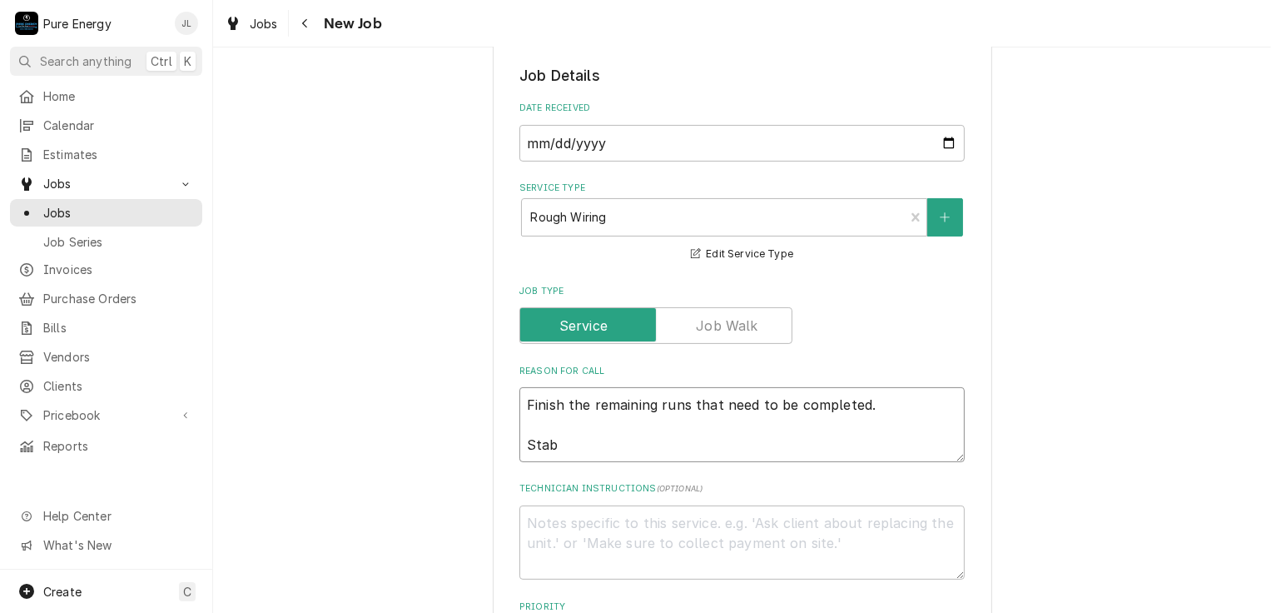
type textarea "Finish the remaining runs that need to be completed. Stabp"
type textarea "x"
type textarea "Finish the remaining runs that need to be completed. Stab"
type textarea "x"
type textarea "Finish the remaining runs that need to be completed. Sta"
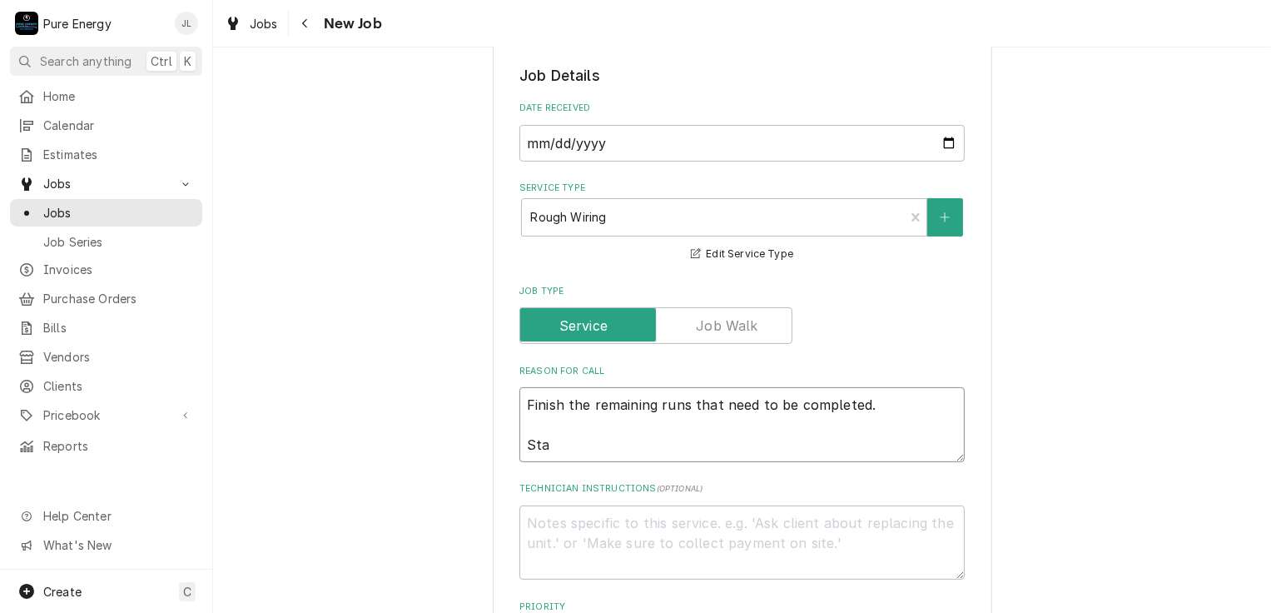
type textarea "x"
type textarea "Finish the remaining runs that need to be completed. Stap"
type textarea "x"
type textarea "Finish the remaining runs that need to be completed. Stapl"
type textarea "x"
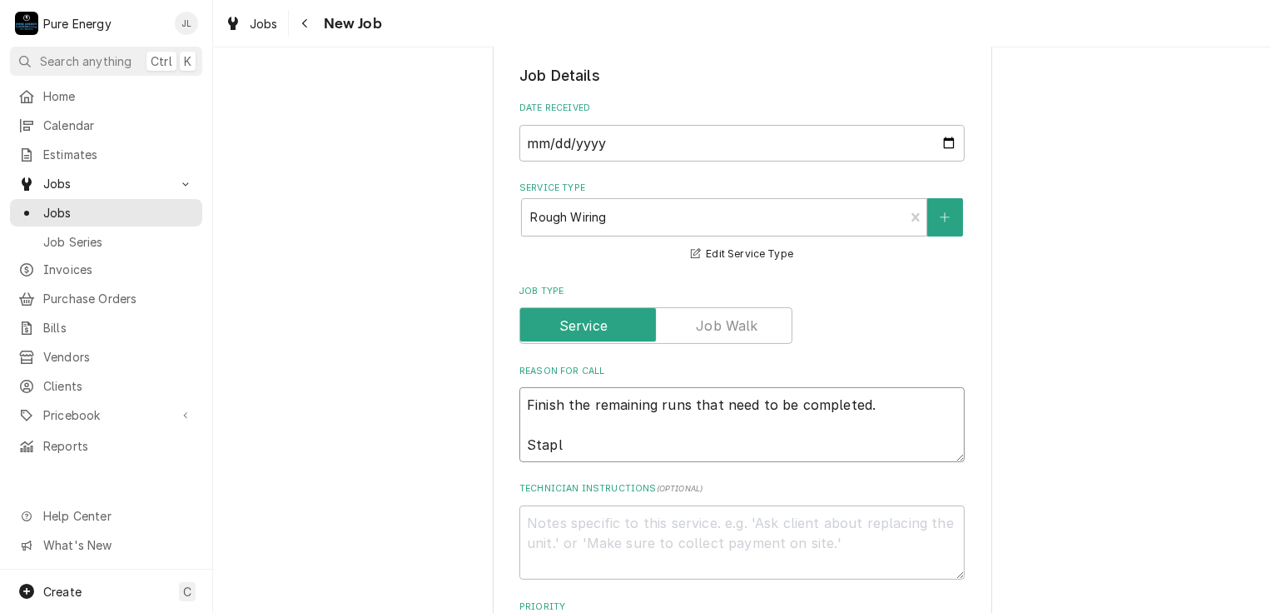
type textarea "Finish the remaining runs that need to be completed. Staple"
type textarea "x"
type textarea "Finish the remaining runs that need to be completed. Staple"
type textarea "x"
type textarea "Finish the remaining runs that need to be completed. Staple an"
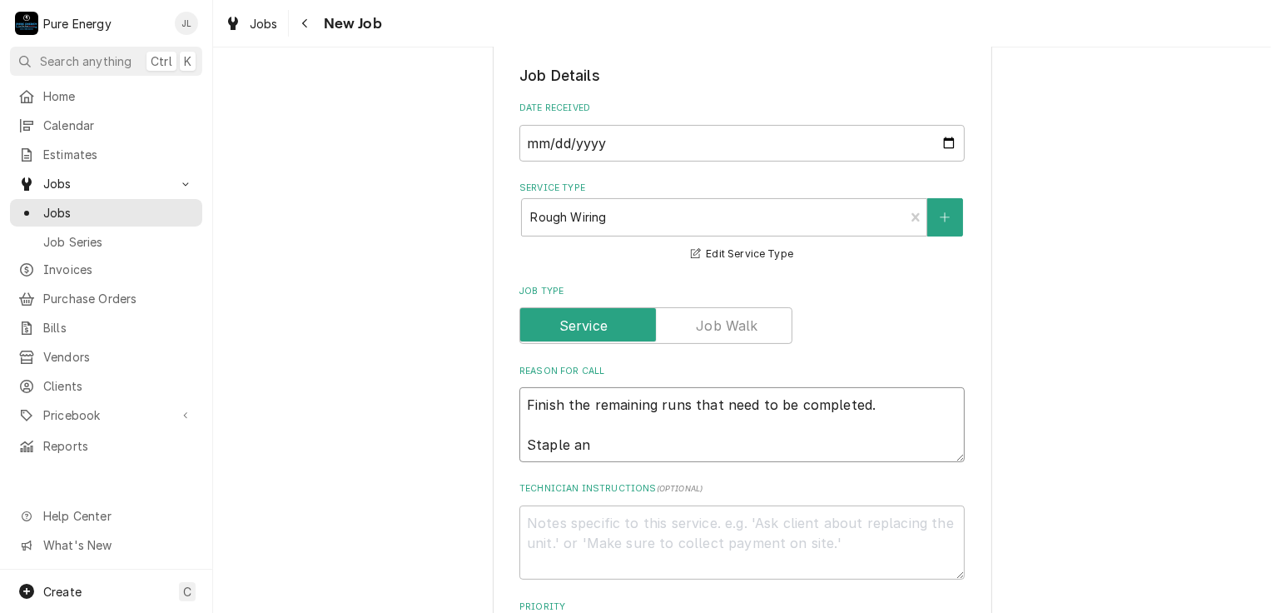
type textarea "x"
type textarea "Finish the remaining runs that need to be completed. Staple and"
type textarea "x"
type textarea "Finish the remaining runs that need to be completed. Staple and m"
type textarea "x"
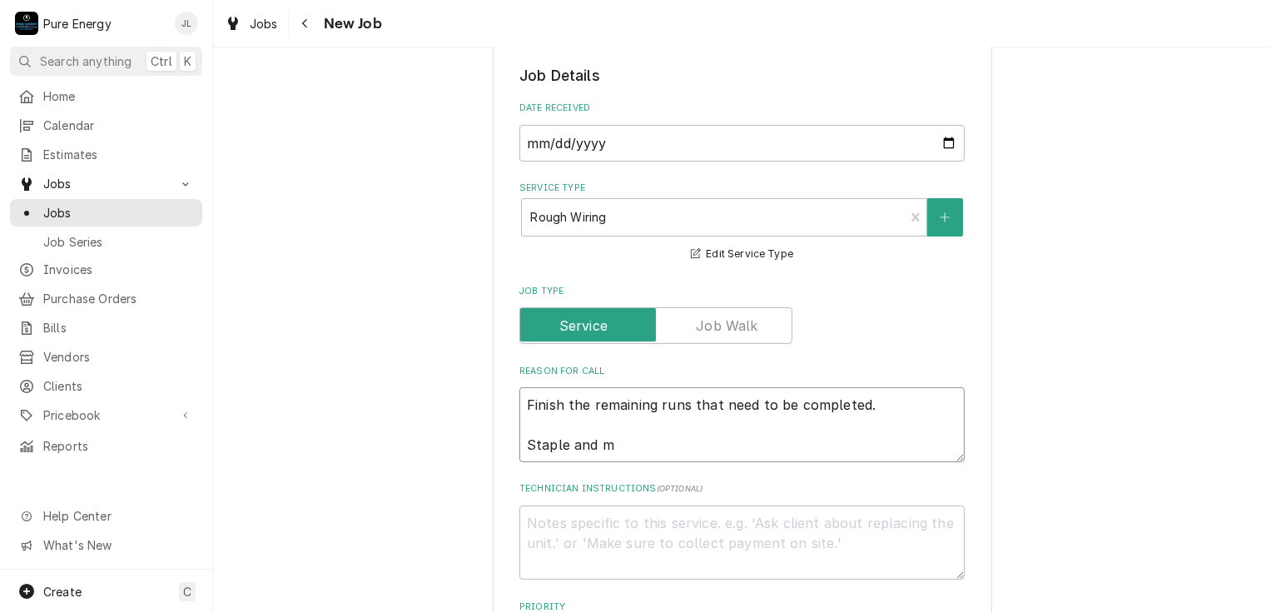
type textarea "Finish the remaining runs that need to be completed. Staple and ma"
type textarea "x"
type textarea "Finish the remaining runs that need to be completed. Staple and mak"
type textarea "x"
type textarea "Finish the remaining runs that need to be completed. Staple and makeu"
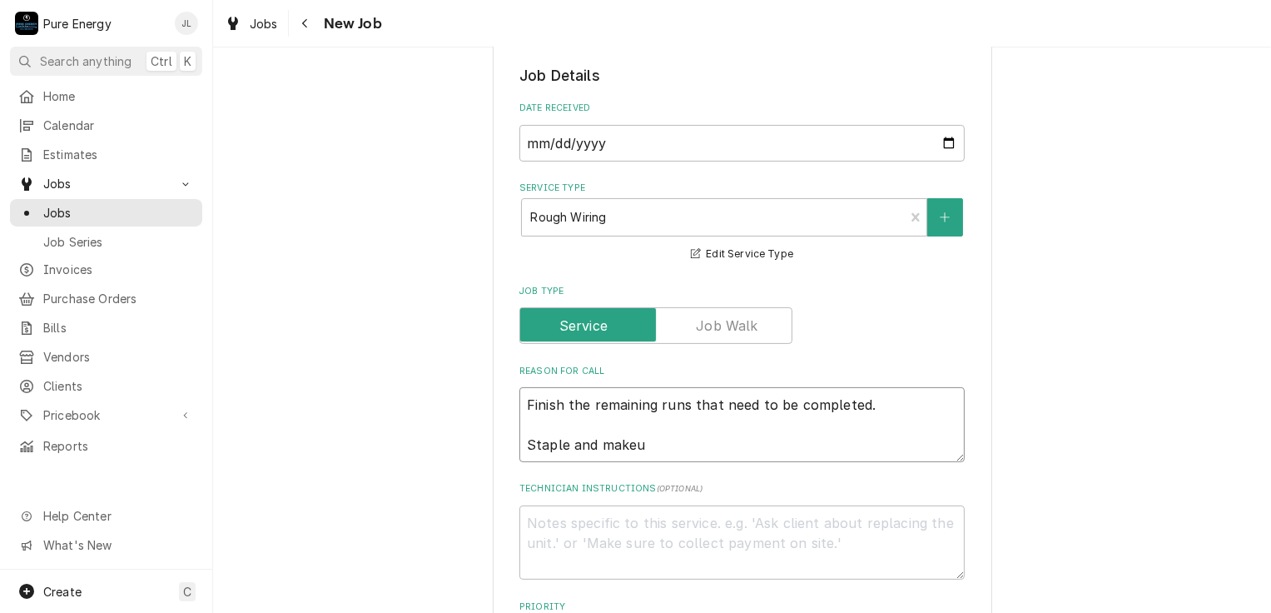
type textarea "x"
type textarea "Finish the remaining runs that need to be completed. Staple and makeup"
type textarea "x"
type textarea "Finish the remaining runs that need to be completed. Staple and makeup."
type textarea "x"
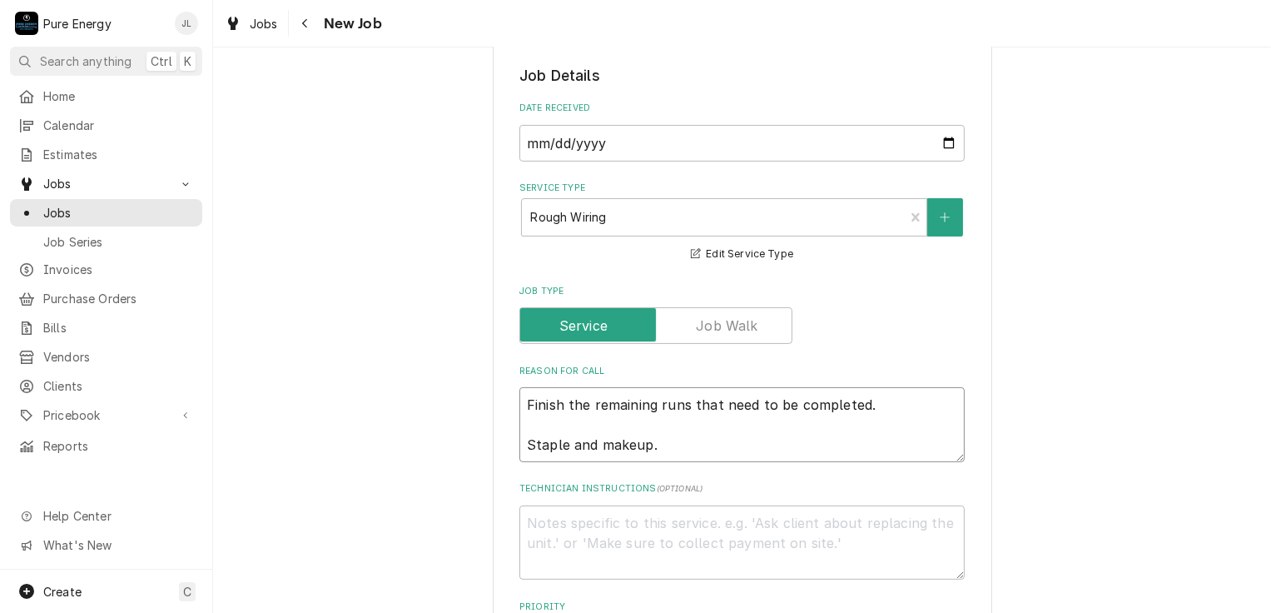
type textarea "Finish the remaining runs that need to be completed. Staple and makeup."
type textarea "x"
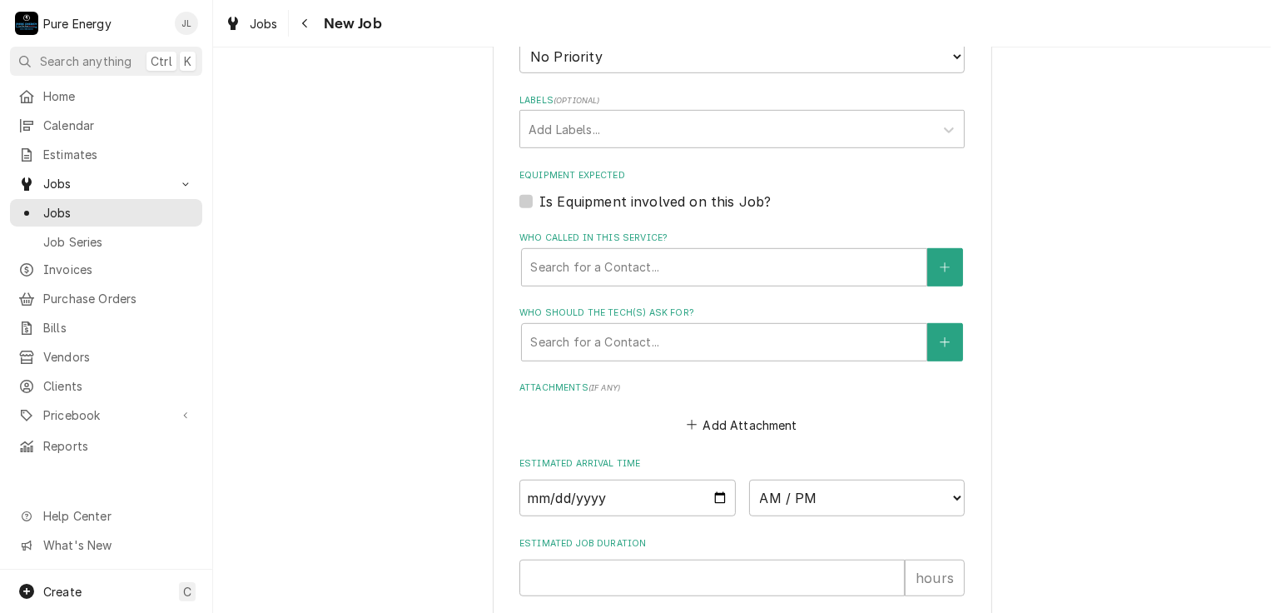
scroll to position [999, 0]
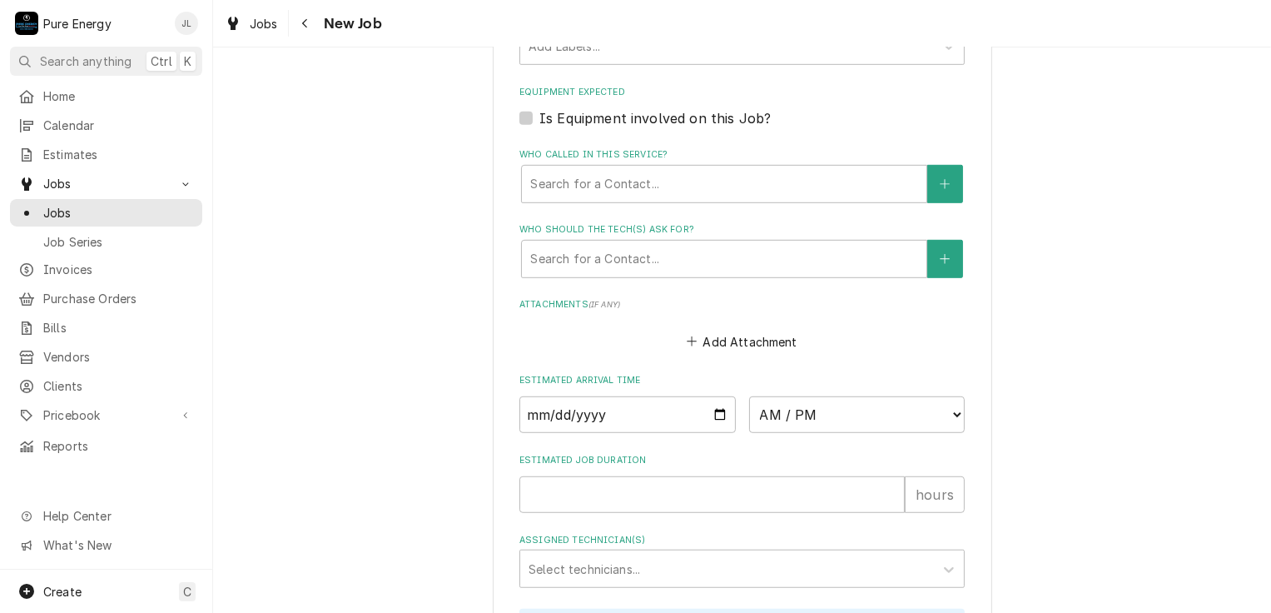
type textarea "Finish the remaining runs that need to be completed. Staple and makeup."
click at [716, 408] on input "Date" at bounding box center [627, 414] width 216 height 37
type input "2025-08-12"
type textarea "x"
click at [950, 405] on select "AM / PM 6:00 AM 6:15 AM 6:30 AM 6:45 AM 7:00 AM 7:15 AM 7:30 AM 7:45 AM 8:00 AM…" at bounding box center [857, 414] width 216 height 37
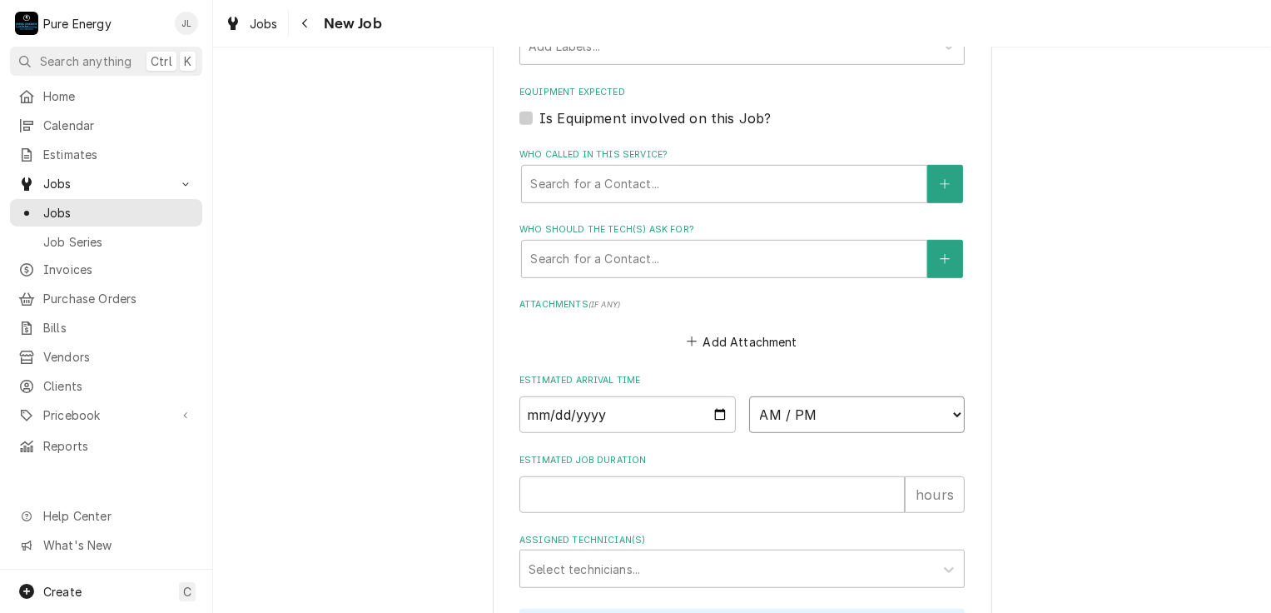
select select "08:45:00"
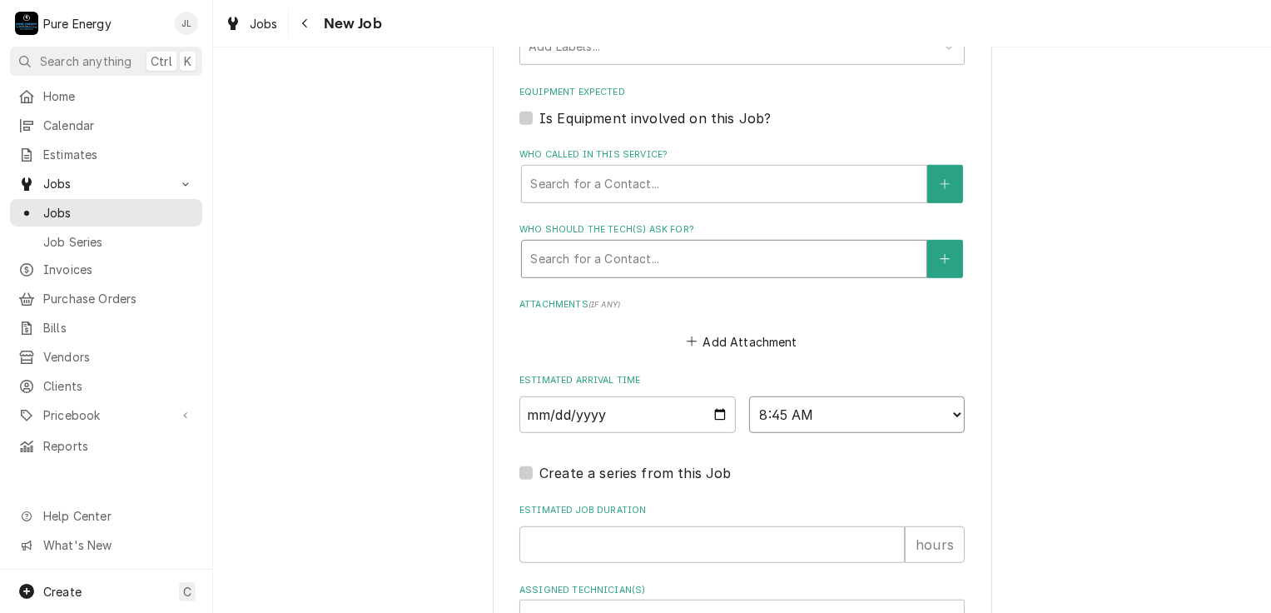
scroll to position [1248, 0]
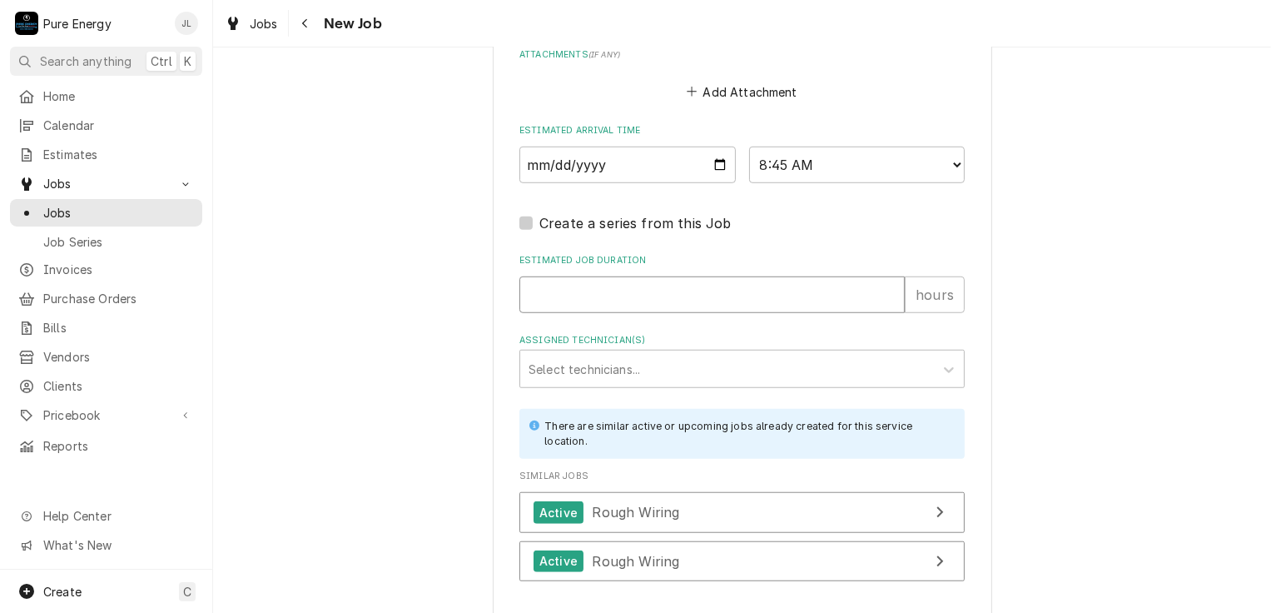
click at [662, 305] on input "Estimated Job Duration" at bounding box center [711, 294] width 385 height 37
type textarea "x"
type input "7"
type textarea "x"
type input "7"
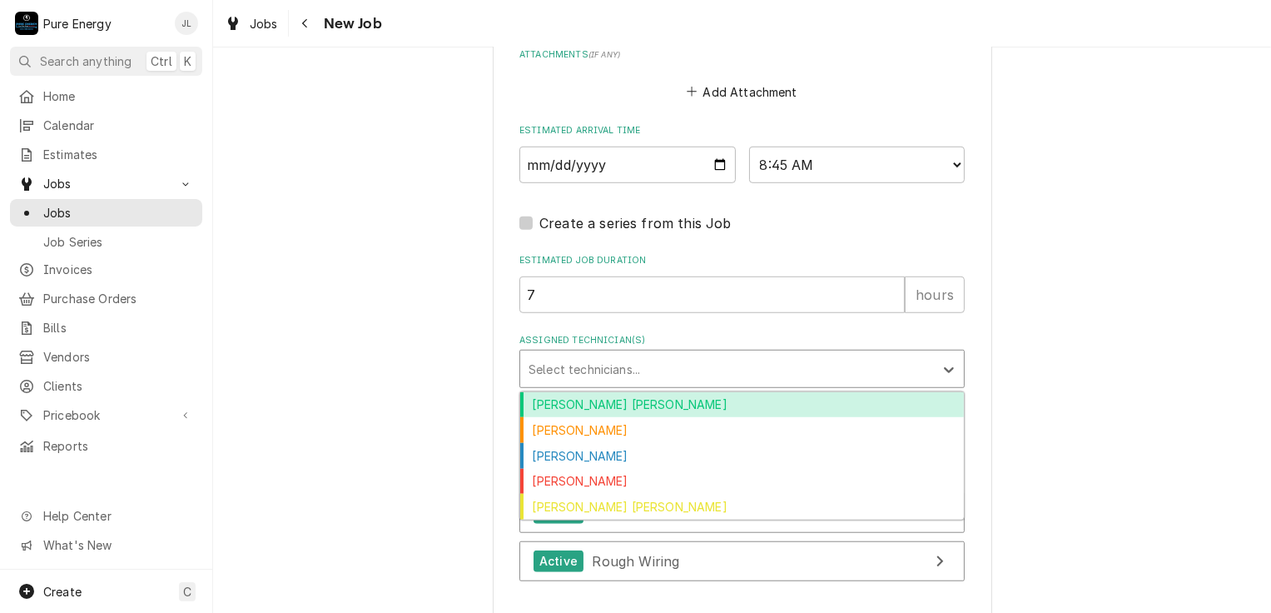
click at [704, 364] on div "Assigned Technician(s)" at bounding box center [726, 369] width 397 height 30
click at [692, 403] on div "Albert Hernandez Soto" at bounding box center [742, 405] width 444 height 26
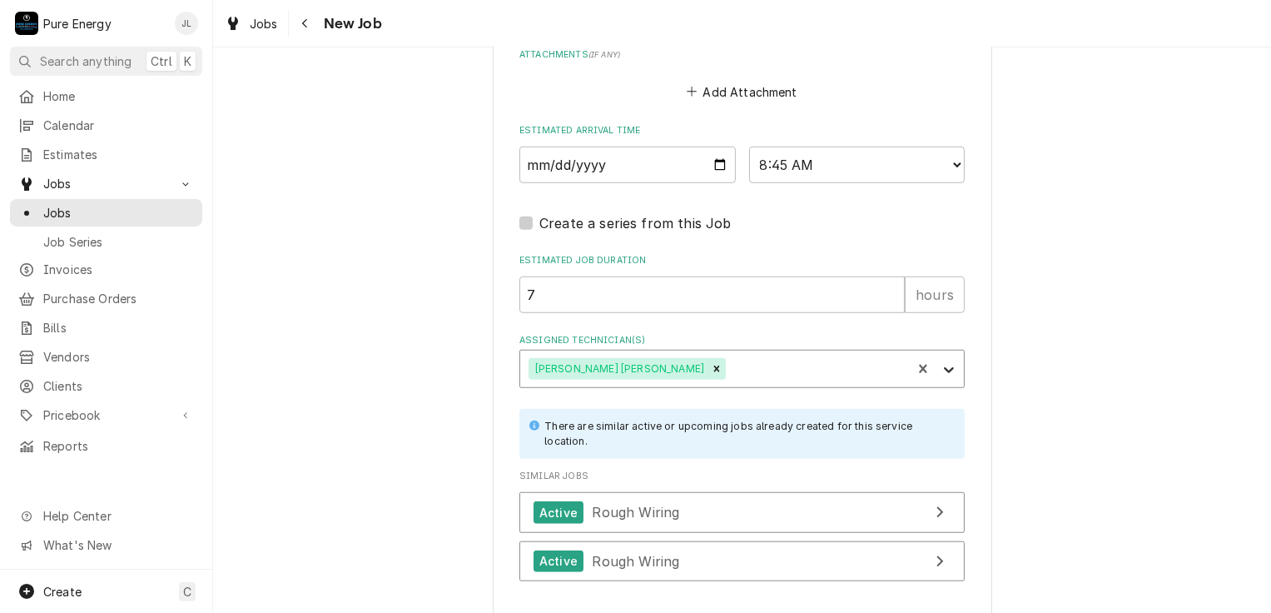
click at [946, 367] on icon "Assigned Technician(s)" at bounding box center [949, 370] width 10 height 6
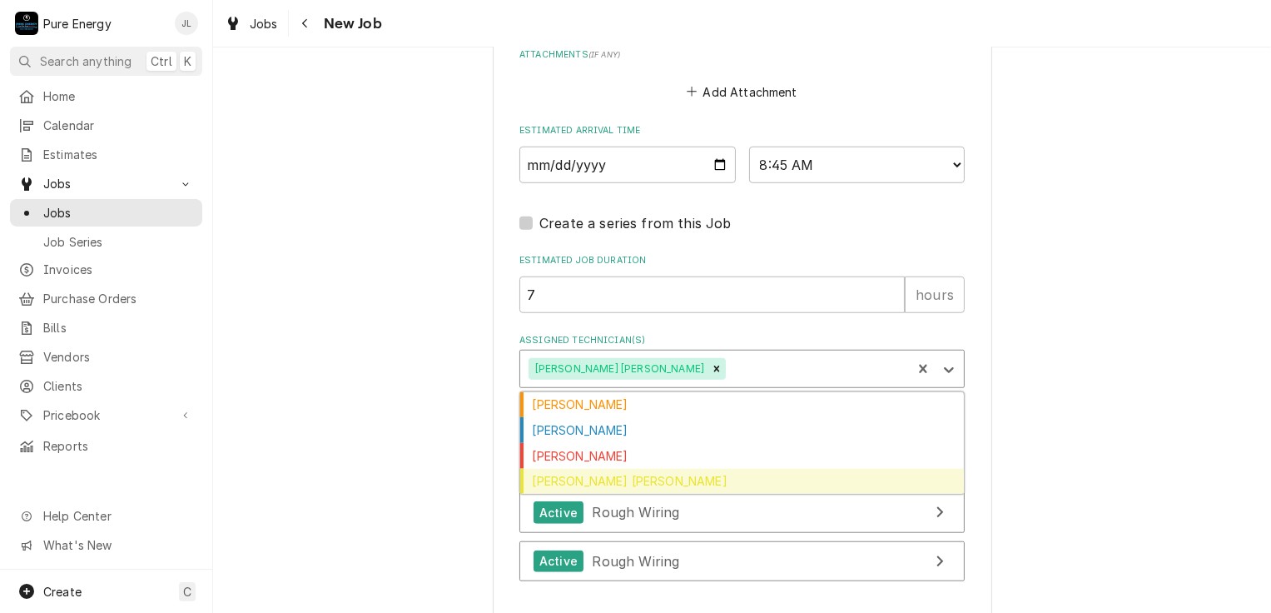
click at [765, 476] on div "Rodolfo Hernandez Lorenzo" at bounding box center [742, 482] width 444 height 26
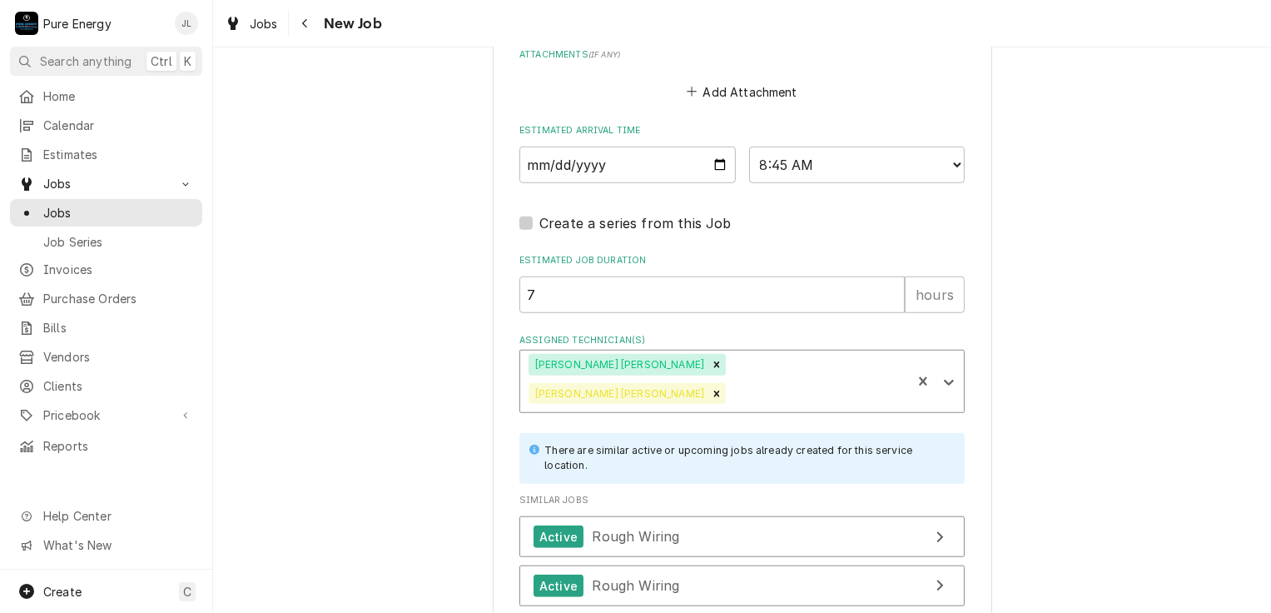
scroll to position [1348, 0]
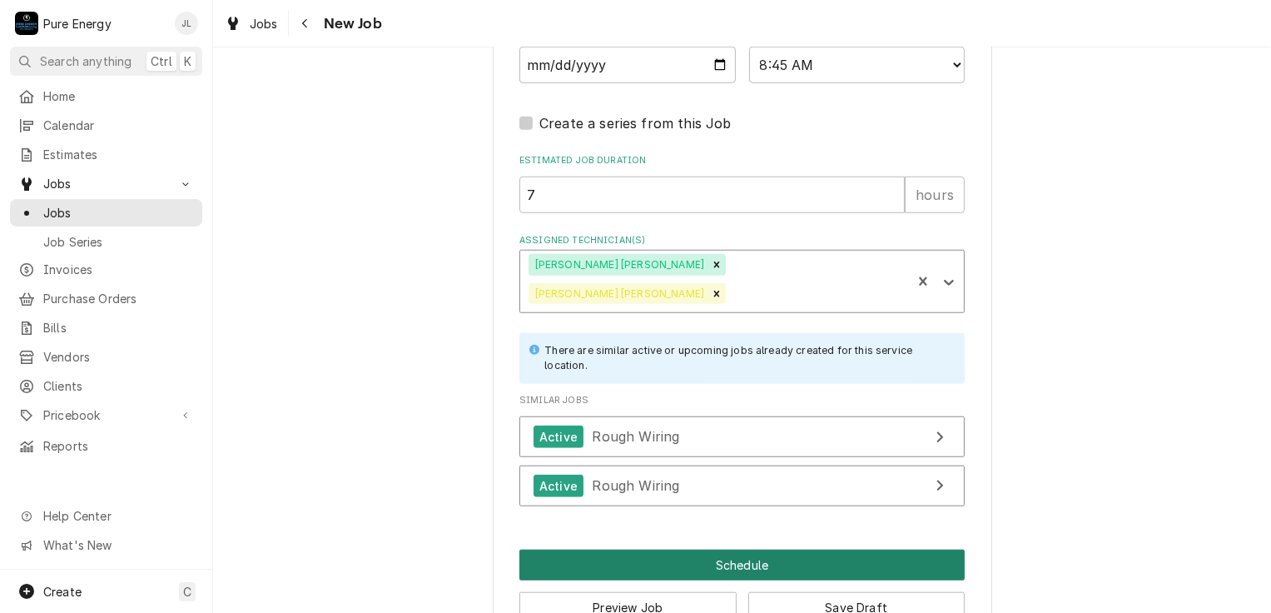
click at [742, 549] on button "Schedule" at bounding box center [741, 564] width 445 height 31
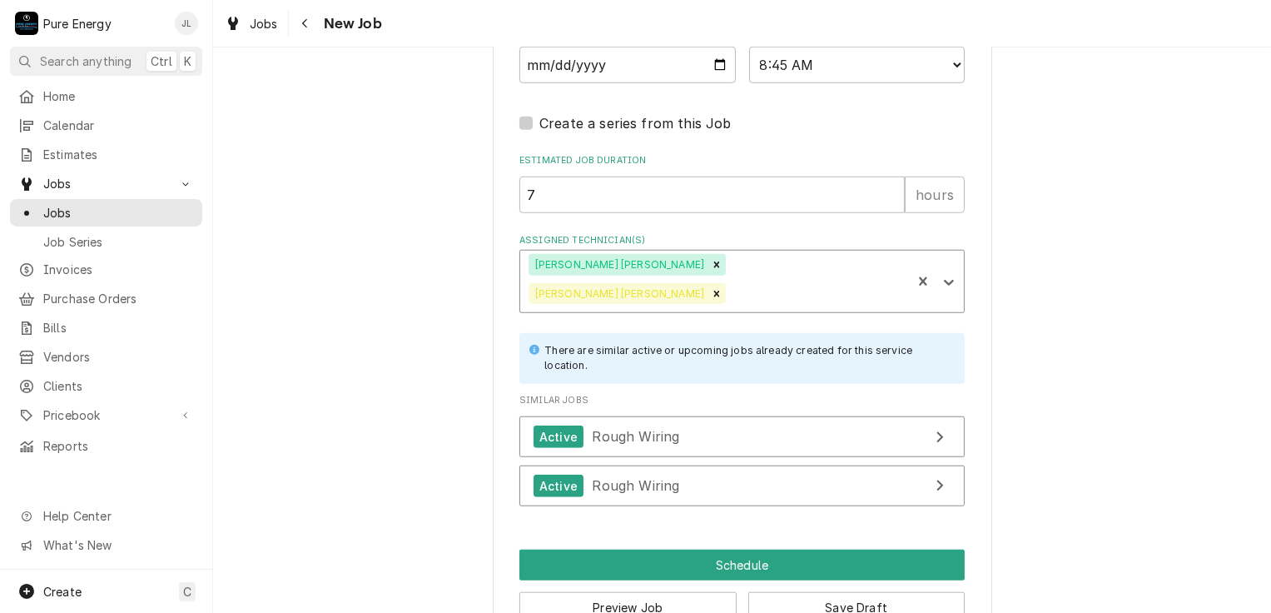
scroll to position [1334, 0]
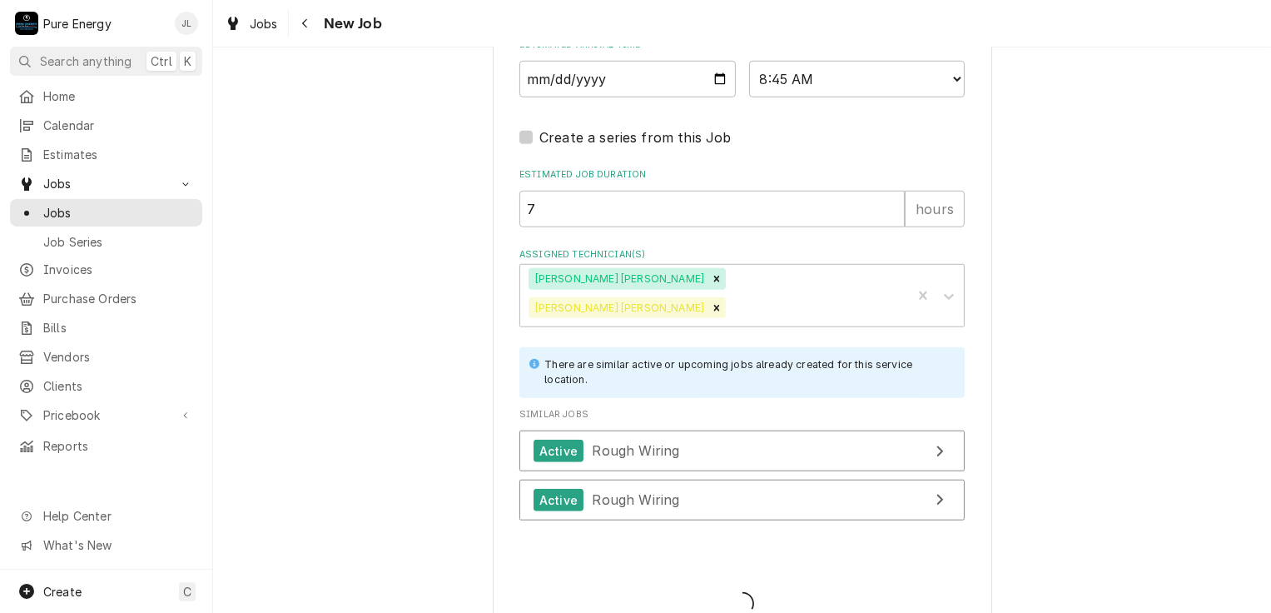
type textarea "x"
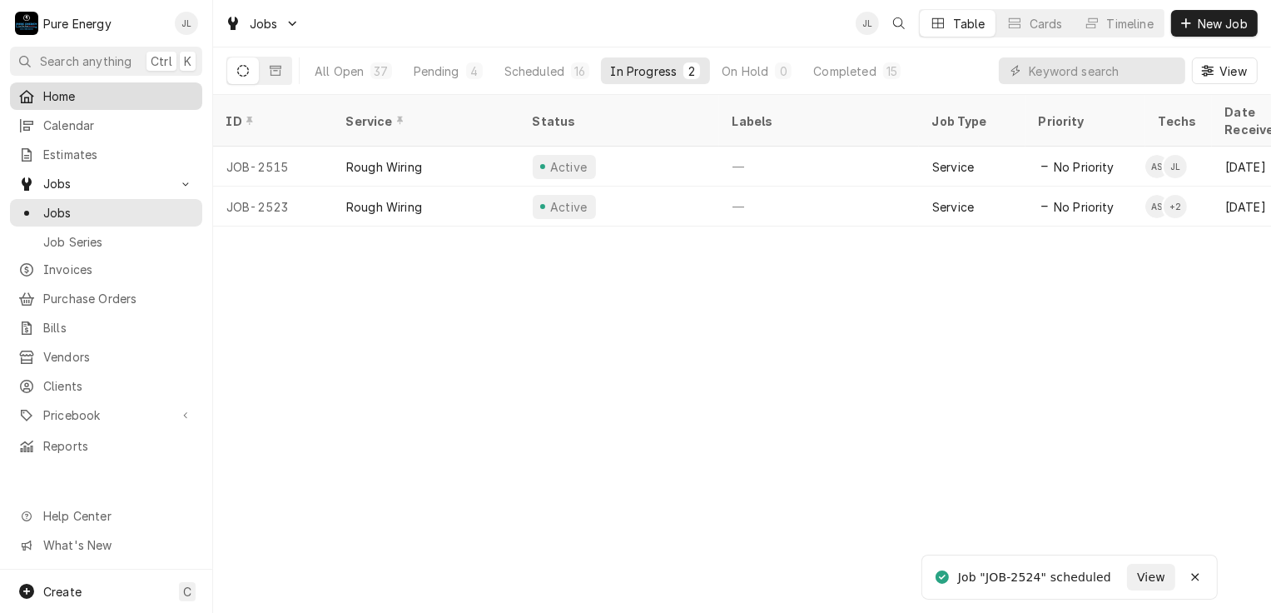
click at [126, 86] on div "Home" at bounding box center [106, 96] width 186 height 21
